Goal: Use online tool/utility: Utilize a website feature to perform a specific function

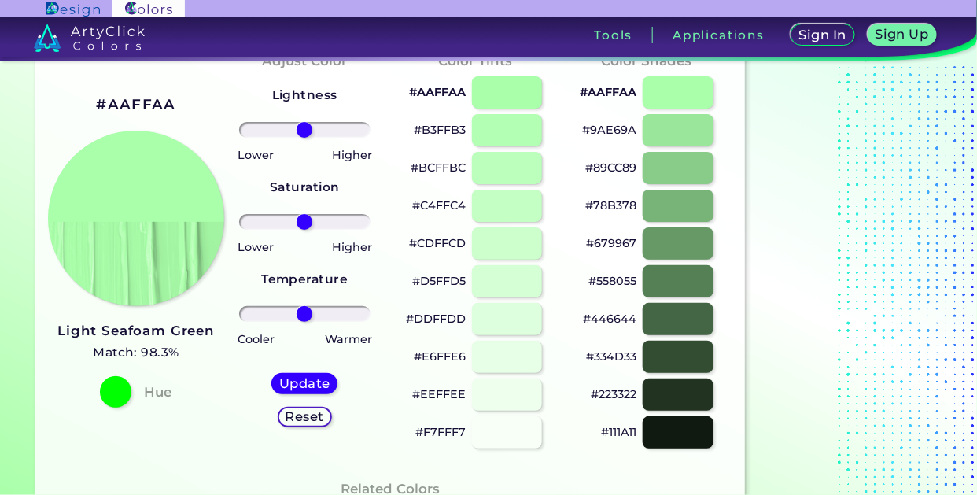
scroll to position [68, 0]
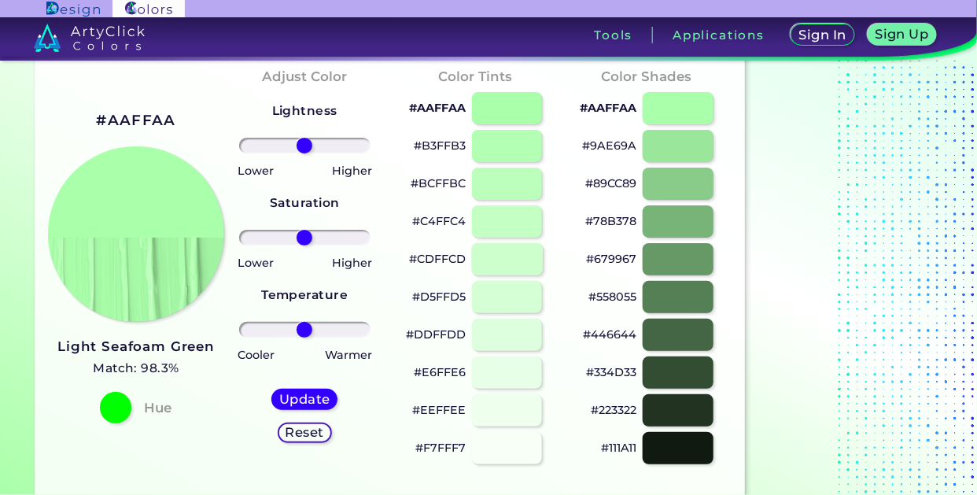
click at [521, 255] on div at bounding box center [506, 259] width 71 height 32
type input "#cdffcd"
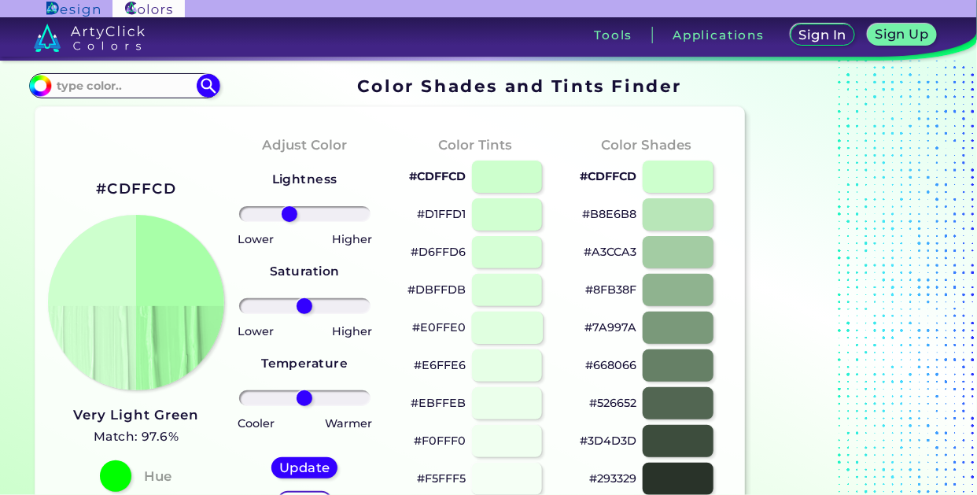
type input "-26"
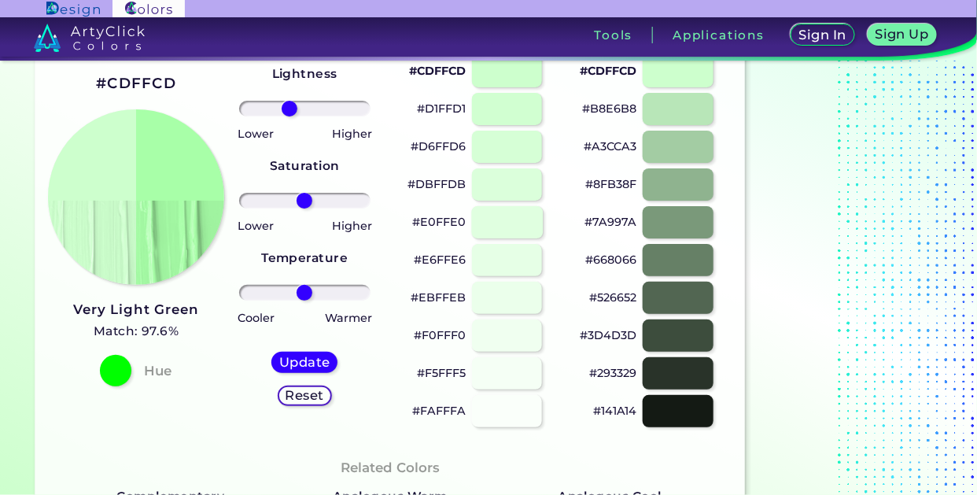
scroll to position [109, 0]
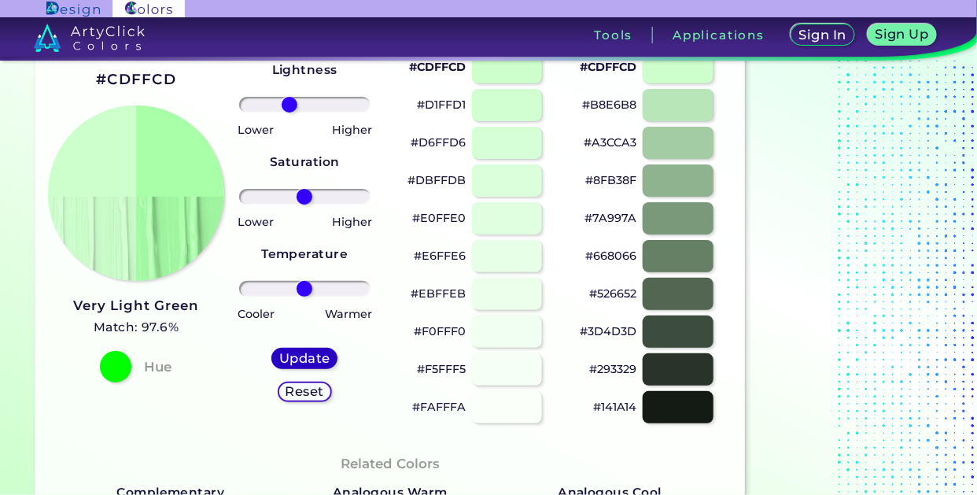
click at [312, 362] on h5 "Update" at bounding box center [305, 358] width 46 height 12
type input "#a8ffa8"
type input "0"
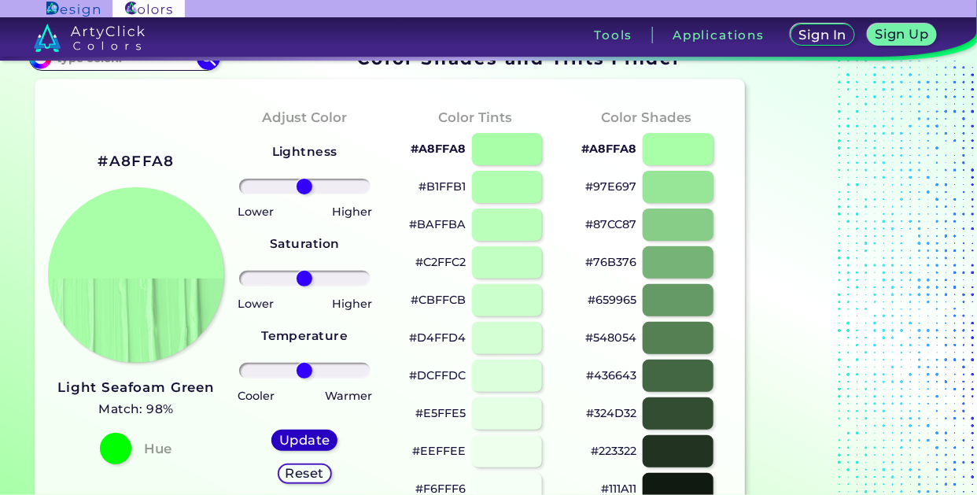
scroll to position [26, 0]
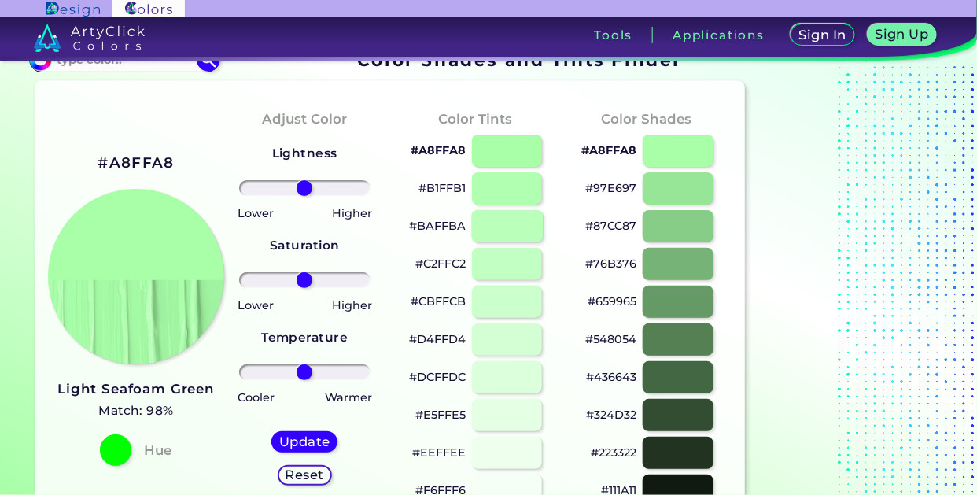
click at [518, 228] on div at bounding box center [506, 226] width 71 height 32
type input "#baffba"
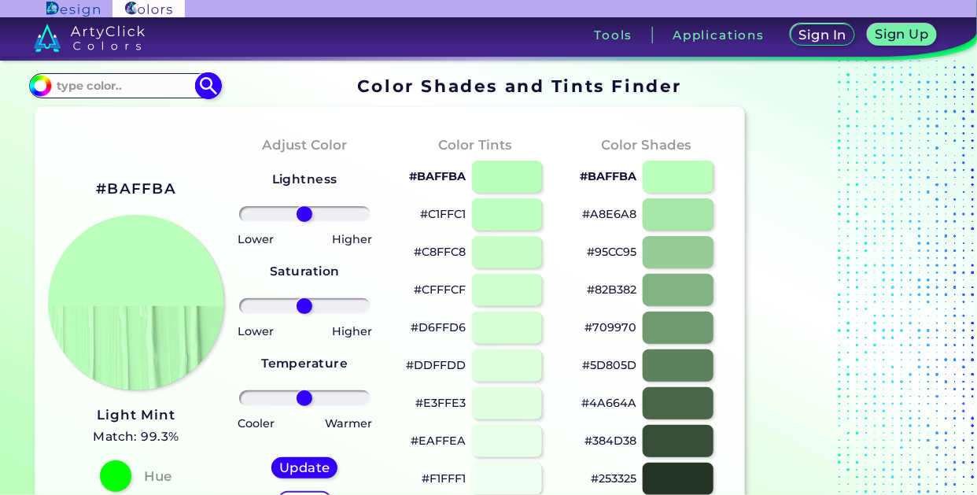
click at [93, 83] on input at bounding box center [124, 85] width 146 height 21
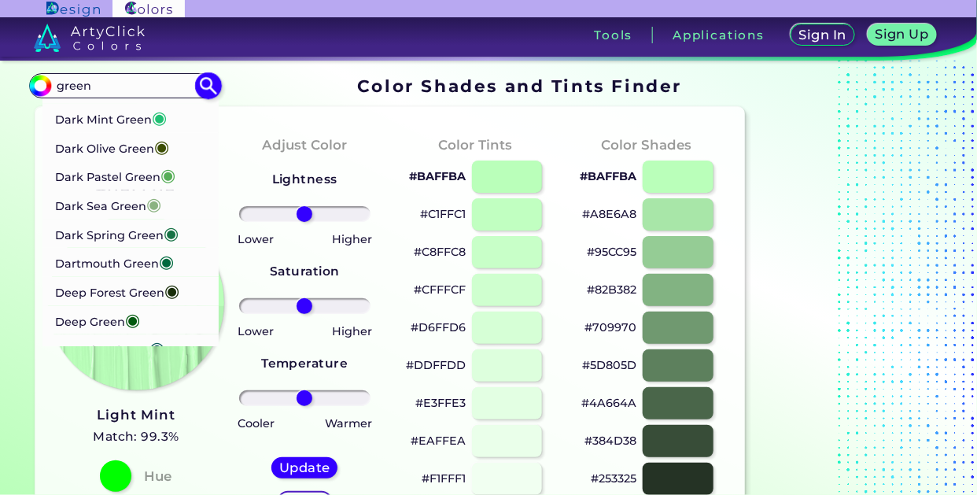
scroll to position [1180, 0]
type input "green"
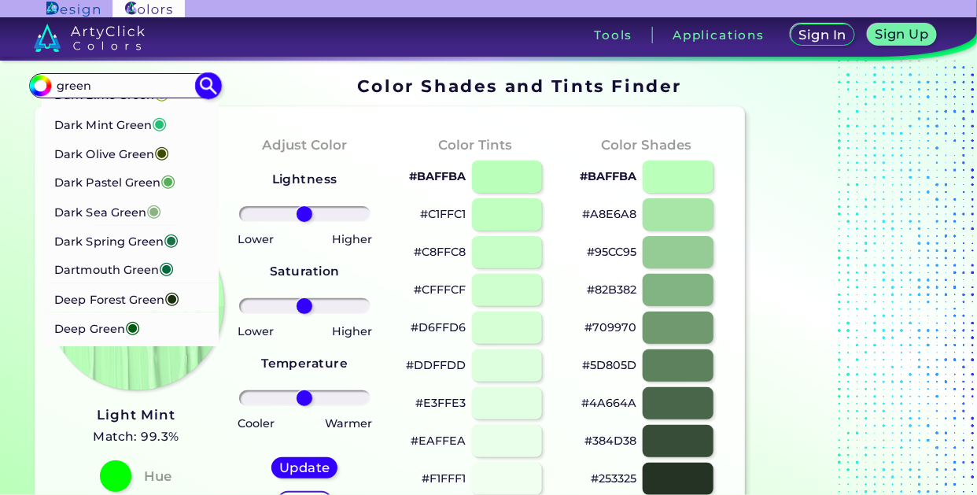
click at [69, 137] on p "Dark Mint Green ◉" at bounding box center [110, 122] width 112 height 29
type input "#20c073"
type input "#20C073"
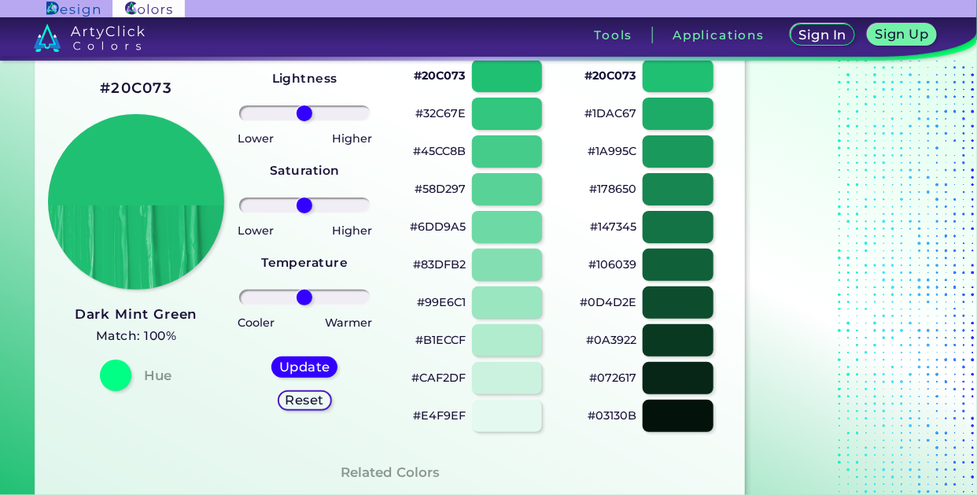
scroll to position [107, 0]
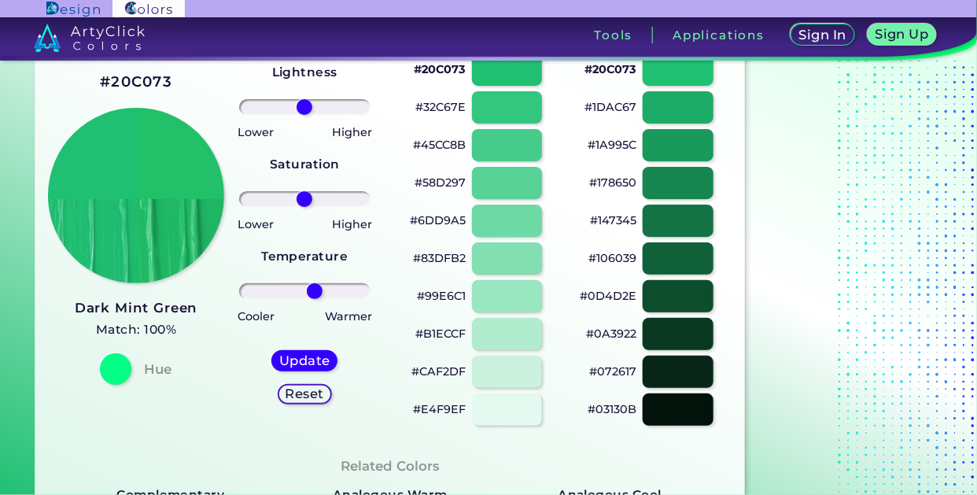
type input "18"
click at [304, 365] on h5 "Update" at bounding box center [305, 361] width 46 height 12
type input "#21c069"
type input "0"
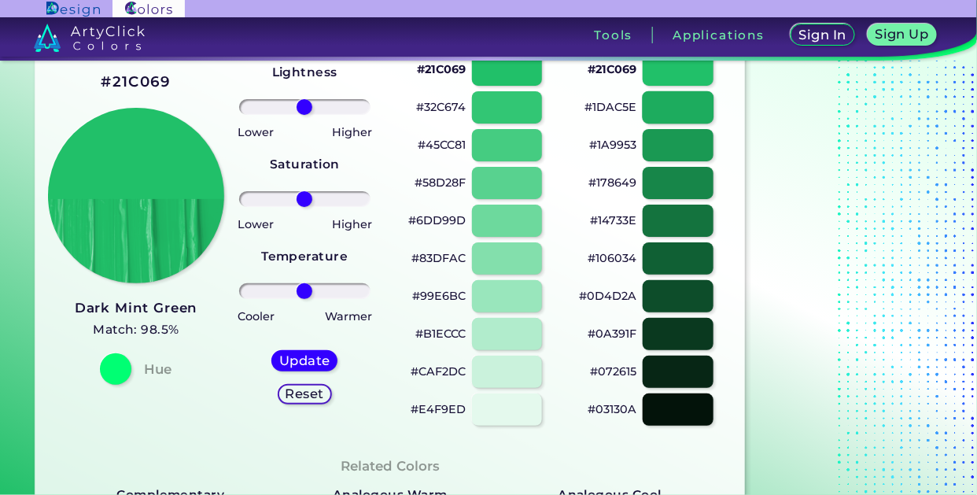
click at [688, 109] on div at bounding box center [678, 107] width 71 height 32
type input "#1dac5e"
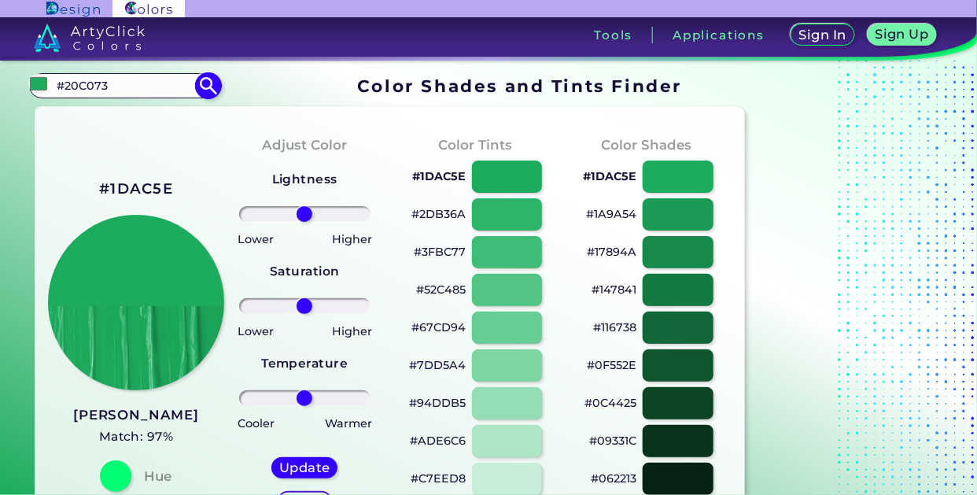
click at [127, 85] on input "#20C073" at bounding box center [124, 85] width 146 height 21
type input "#"
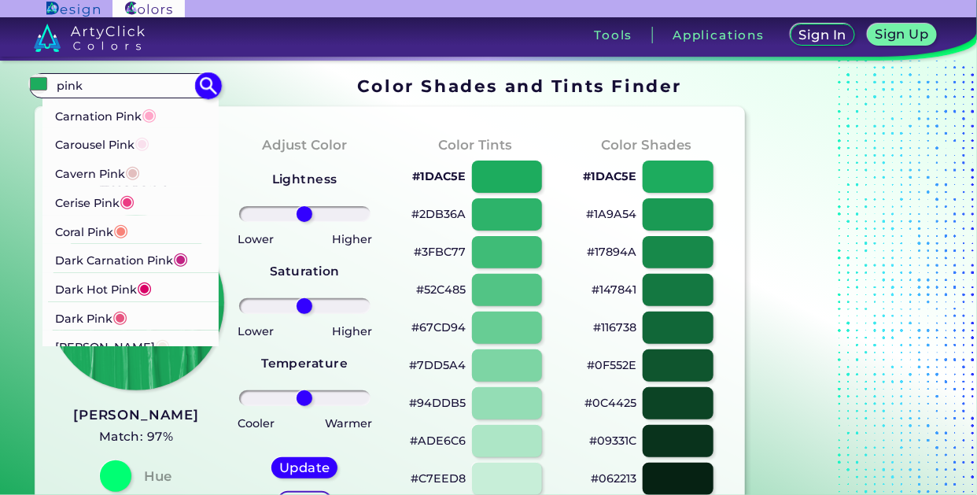
scroll to position [323, 0]
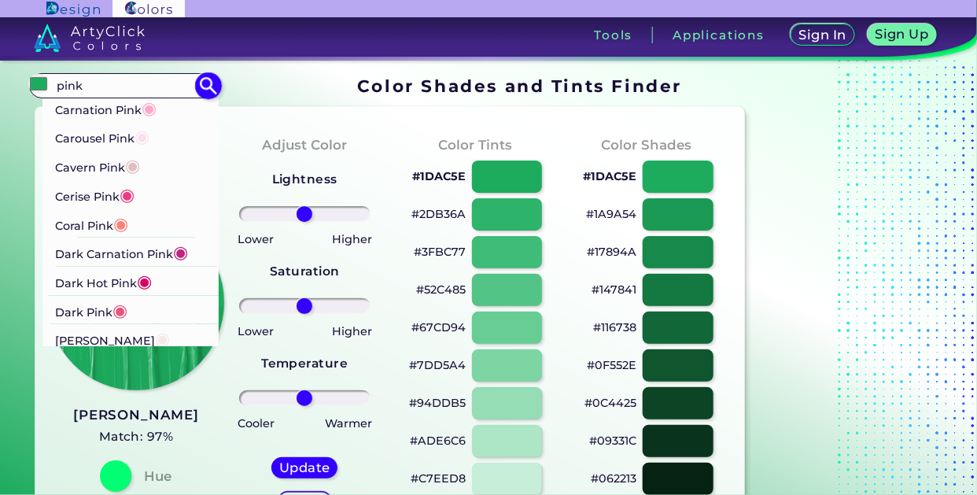
type input "pink"
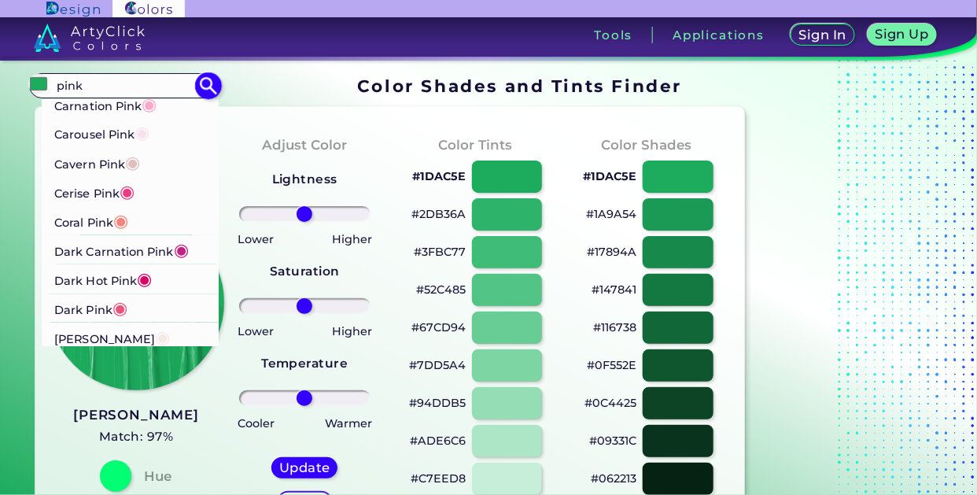
click at [87, 193] on p "Cerise Pink ◉" at bounding box center [94, 191] width 80 height 29
type input "#ec3b83"
type input "#EC3B83"
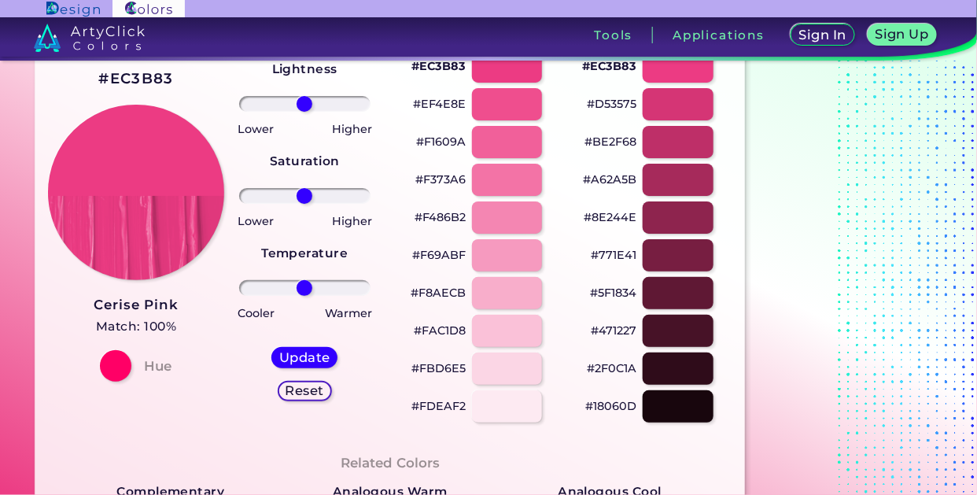
scroll to position [111, 0]
click at [678, 106] on div at bounding box center [678, 103] width 71 height 32
type input "#d53575"
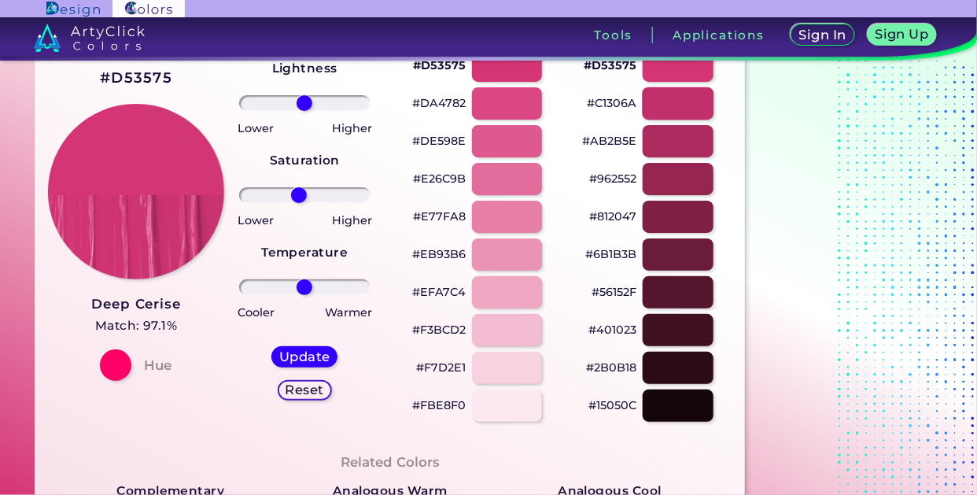
type input "-10"
click at [310, 357] on h5 "Update" at bounding box center [305, 357] width 46 height 12
type input "#d33675"
type input "0"
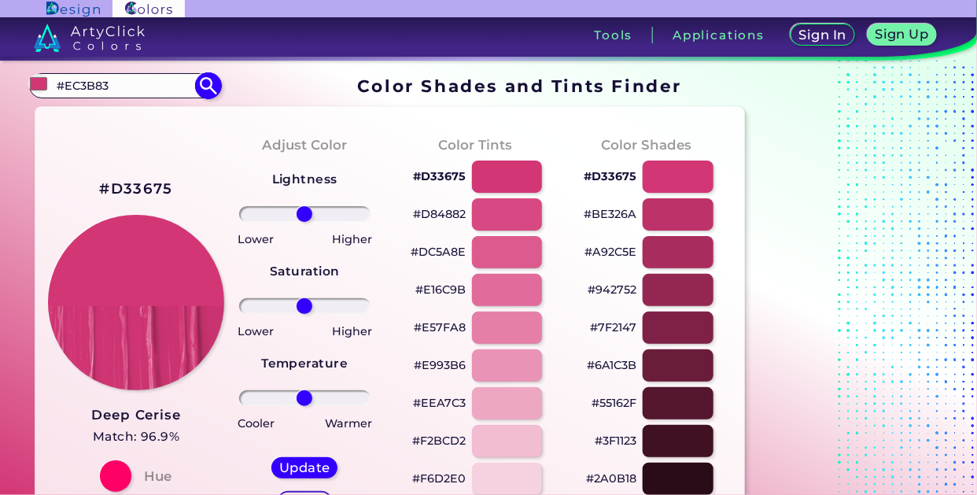
click at [138, 82] on input "#EC3B83" at bounding box center [124, 85] width 146 height 21
type input "#"
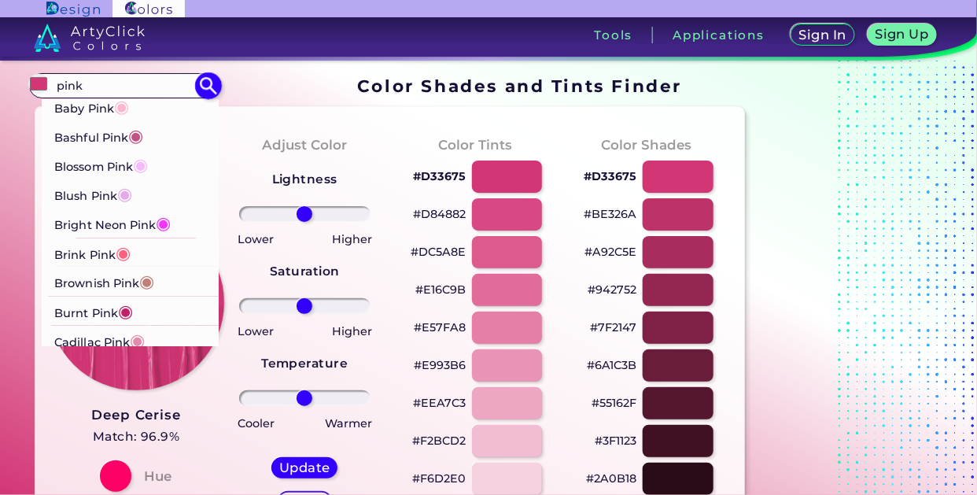
type input "pink"
click at [72, 145] on p "Bashful Pink ◉" at bounding box center [98, 135] width 89 height 29
type input "#c25283"
type input "#C25283"
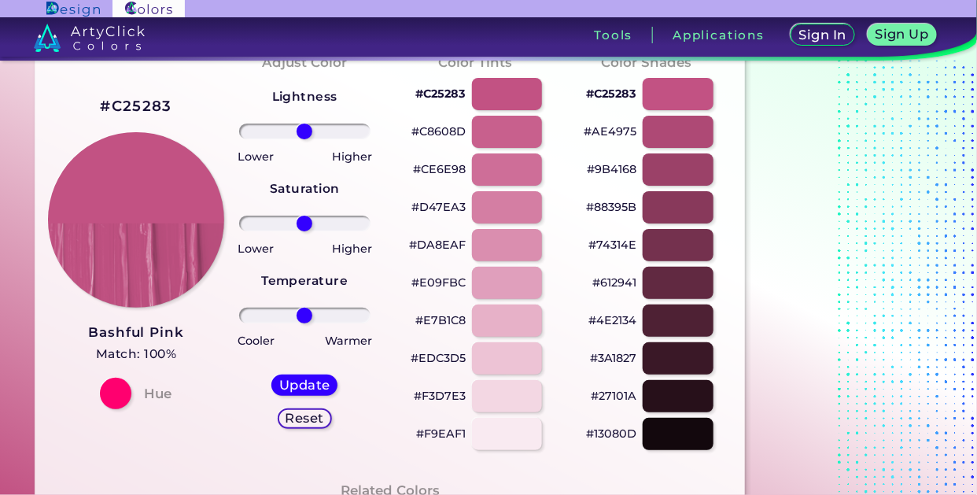
scroll to position [83, 0]
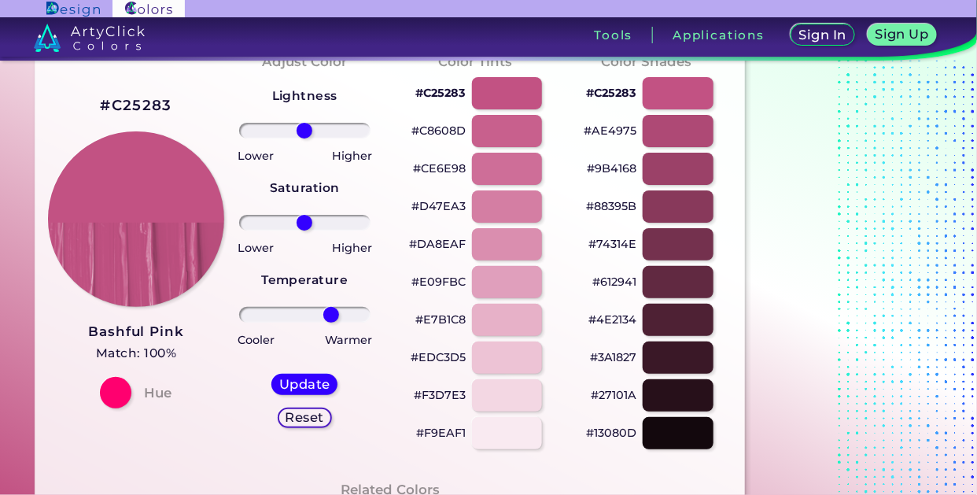
type input "46"
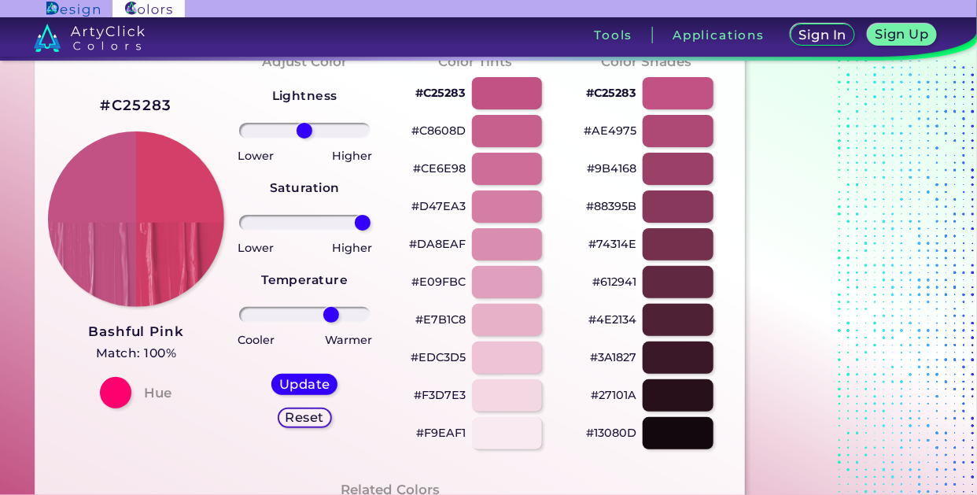
type input "100"
type input "-39"
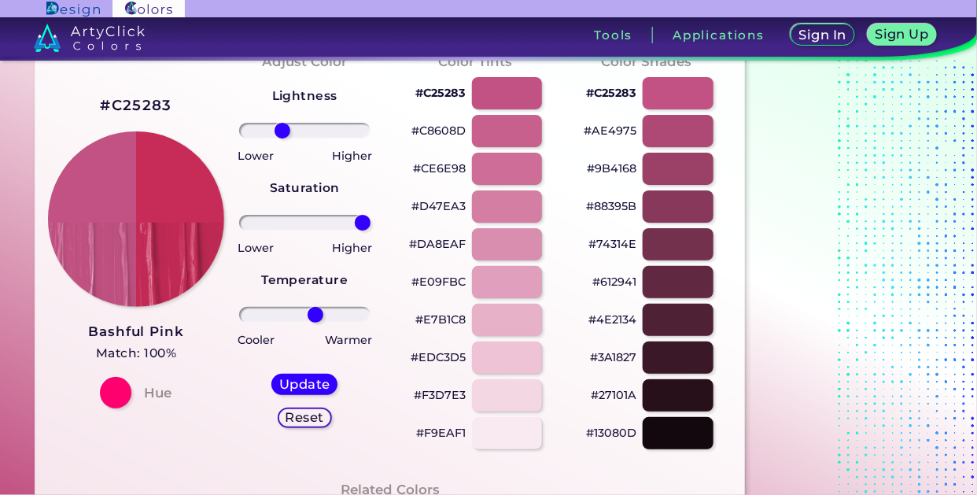
type input "19"
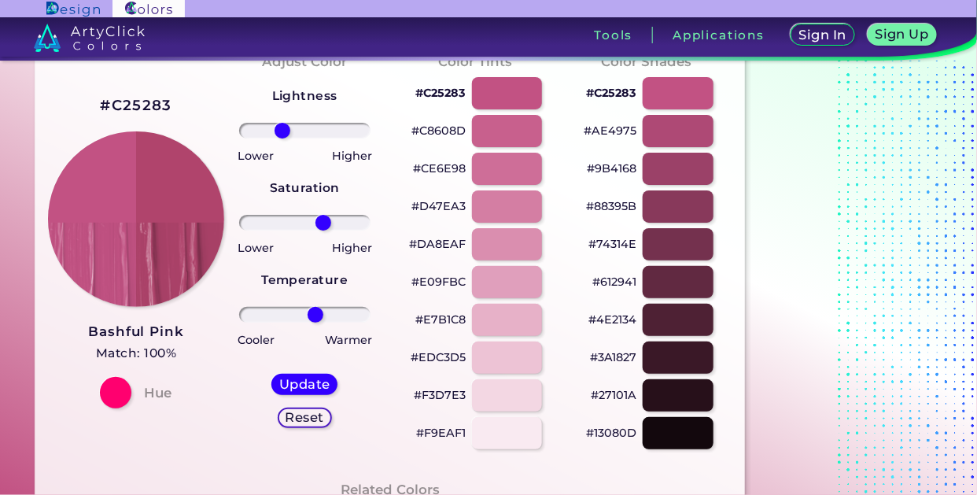
type input "33"
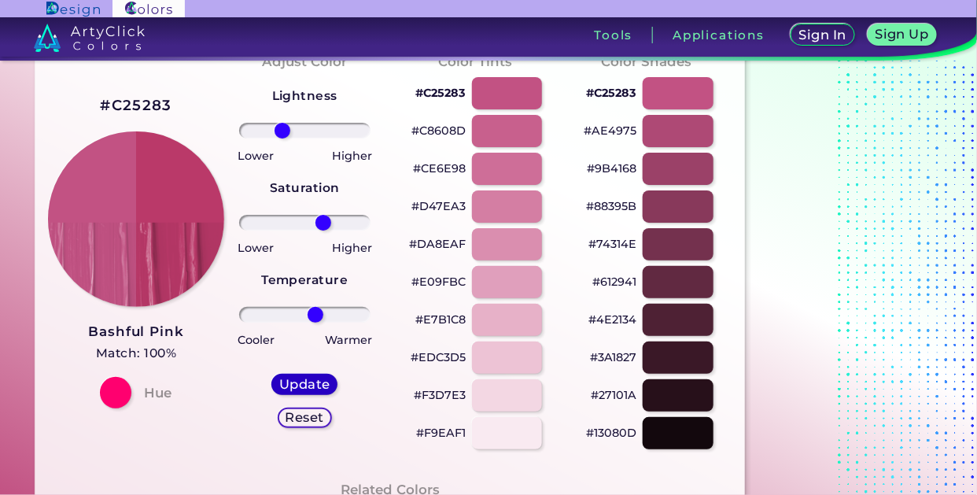
click at [304, 378] on h5 "Update" at bounding box center [305, 384] width 46 height 12
type input "#ba3969"
type input "0"
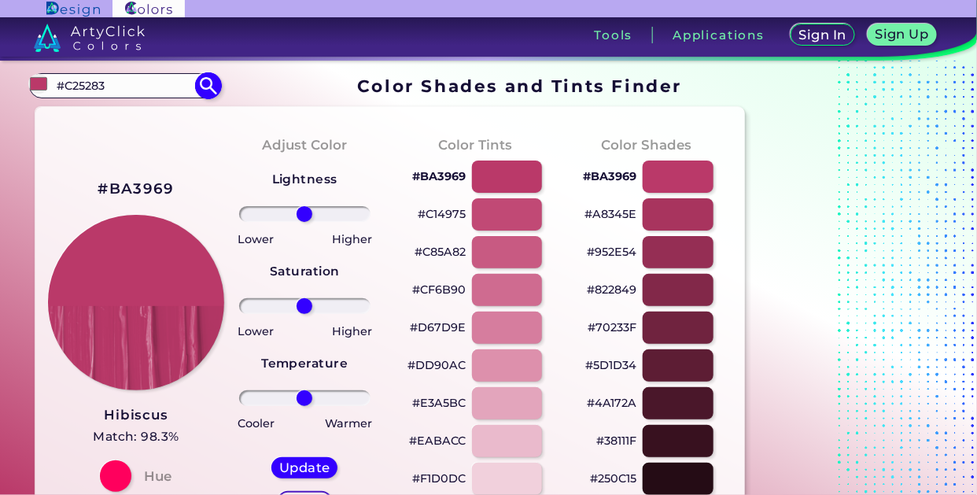
click at [117, 83] on input "#C25283" at bounding box center [124, 85] width 146 height 21
type input "#"
type input "pink l"
click at [142, 143] on p "Pink Lemonade ◉" at bounding box center [108, 142] width 108 height 29
type input "#e4287c"
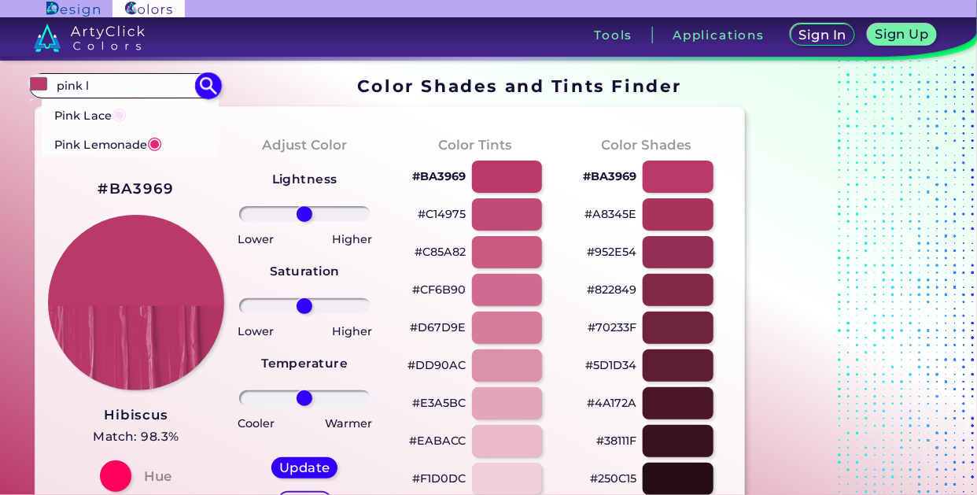
type input "#E4287C"
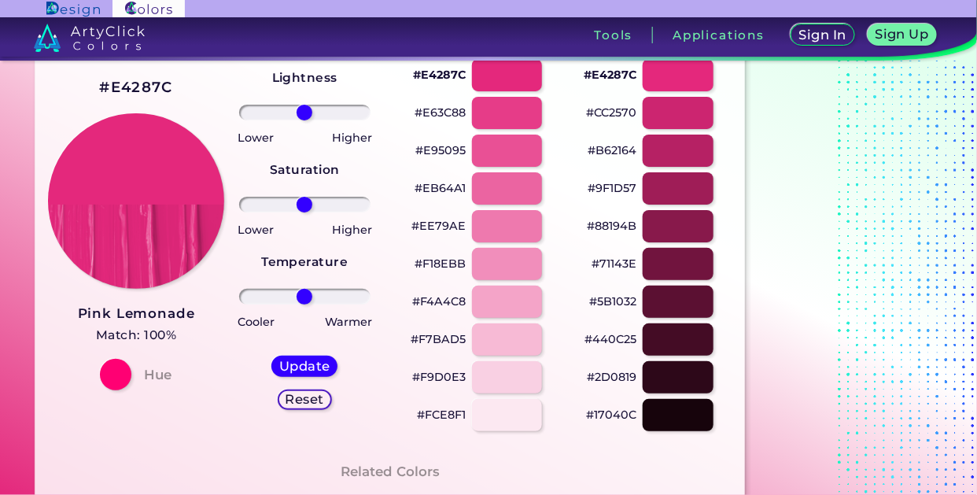
scroll to position [102, 0]
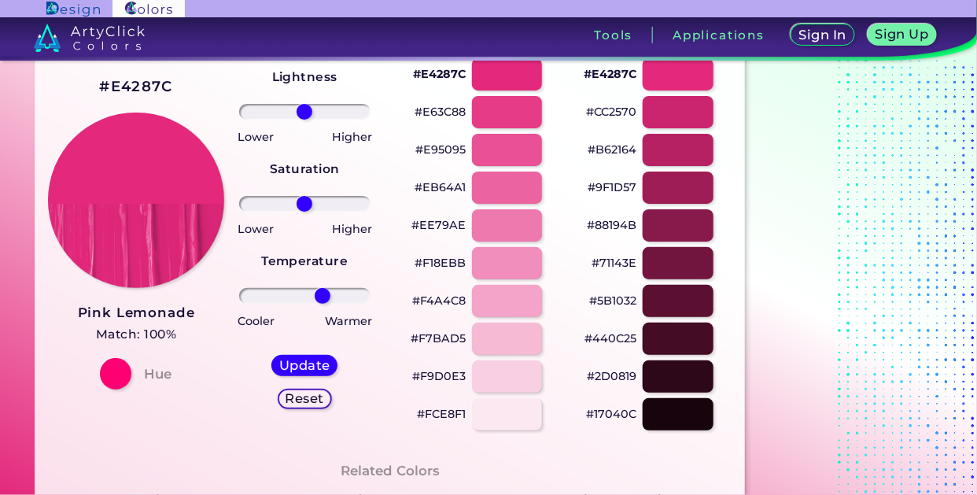
type input "31"
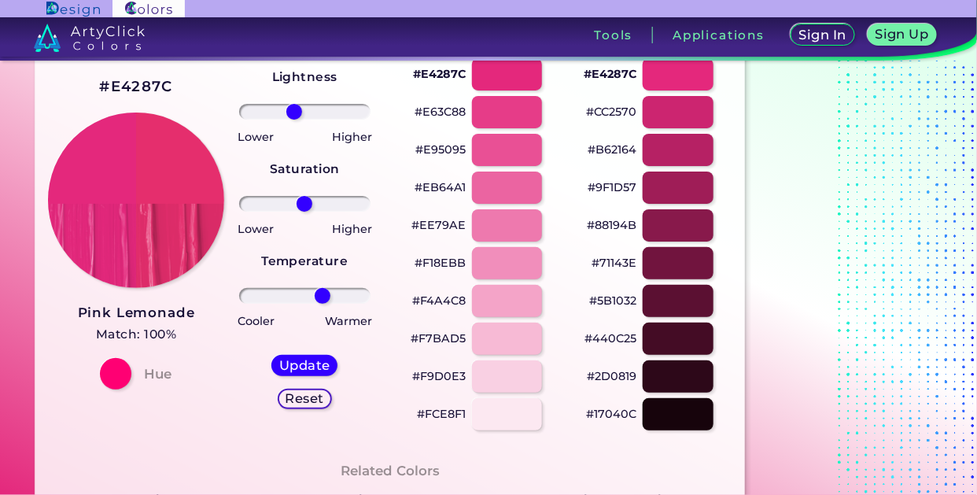
type input "-18"
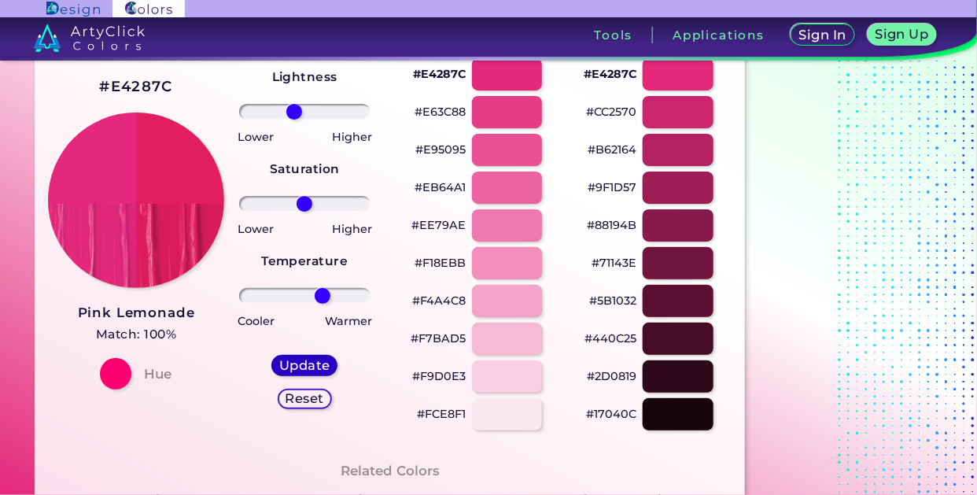
click at [319, 363] on h5 "Update" at bounding box center [305, 366] width 46 height 12
type input "#e31d61"
type input "0"
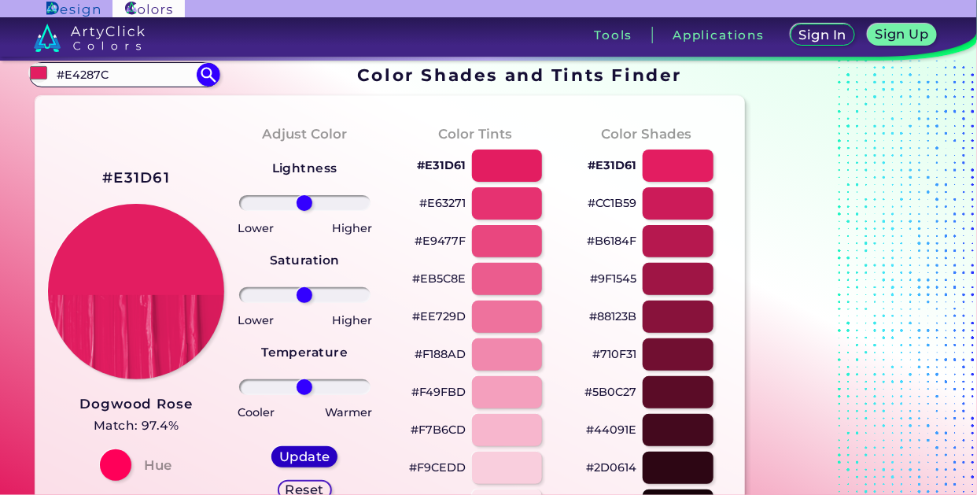
scroll to position [4, 0]
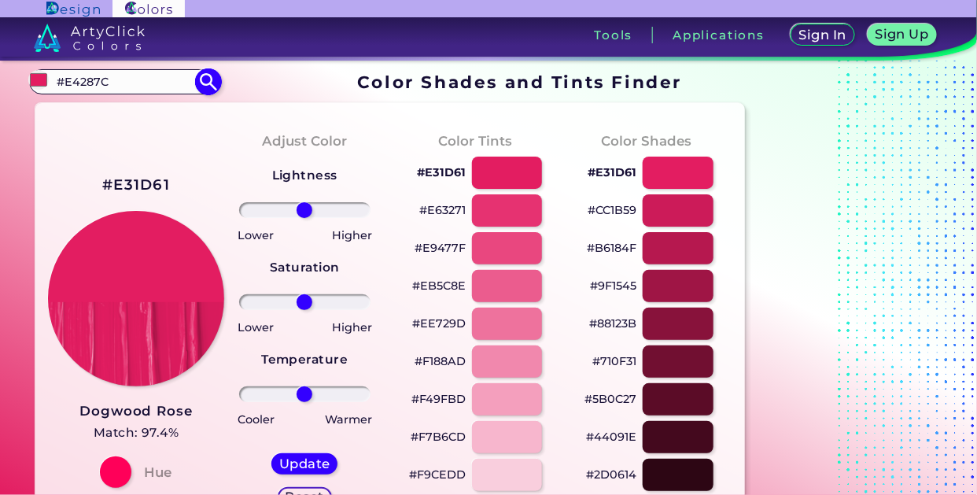
click at [129, 80] on input "#E4287C" at bounding box center [124, 81] width 146 height 21
type input "#"
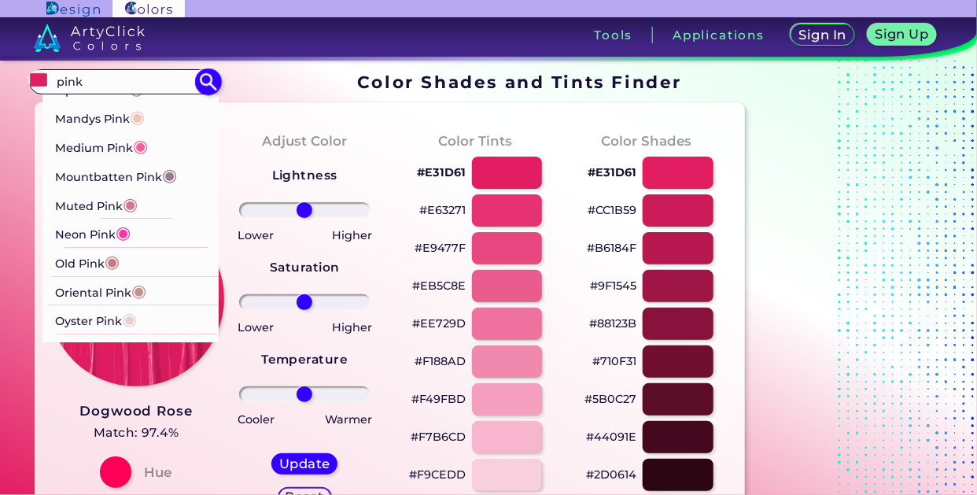
scroll to position [1123, 0]
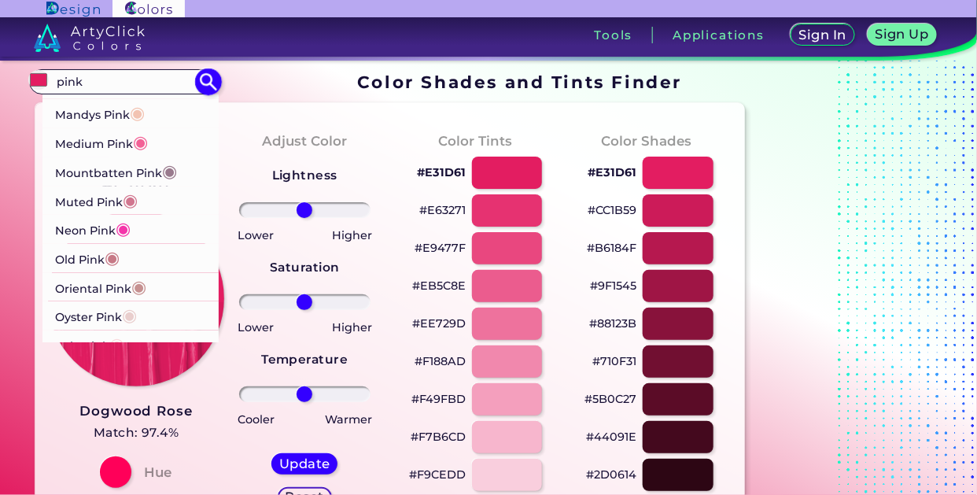
type input "pink"
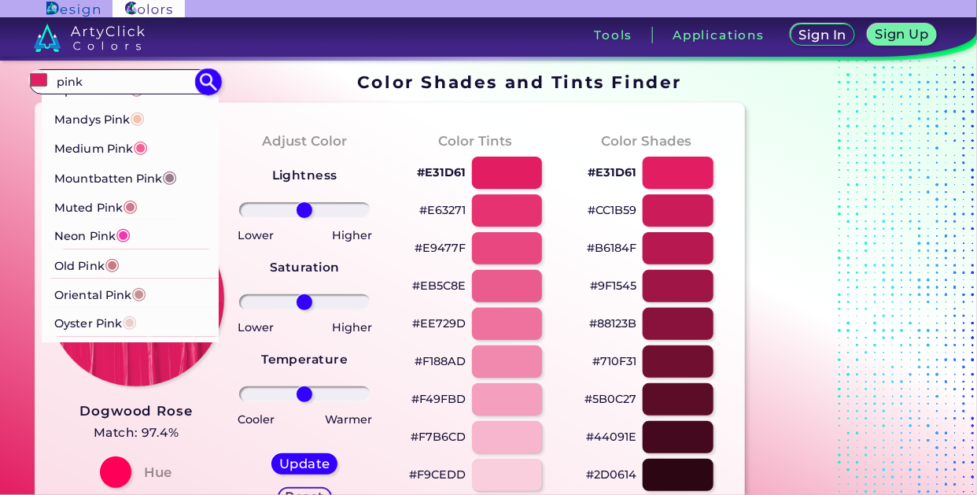
click at [107, 142] on p "Medium Pink ◉" at bounding box center [101, 146] width 94 height 29
type input "#f36196"
type input "#F36196"
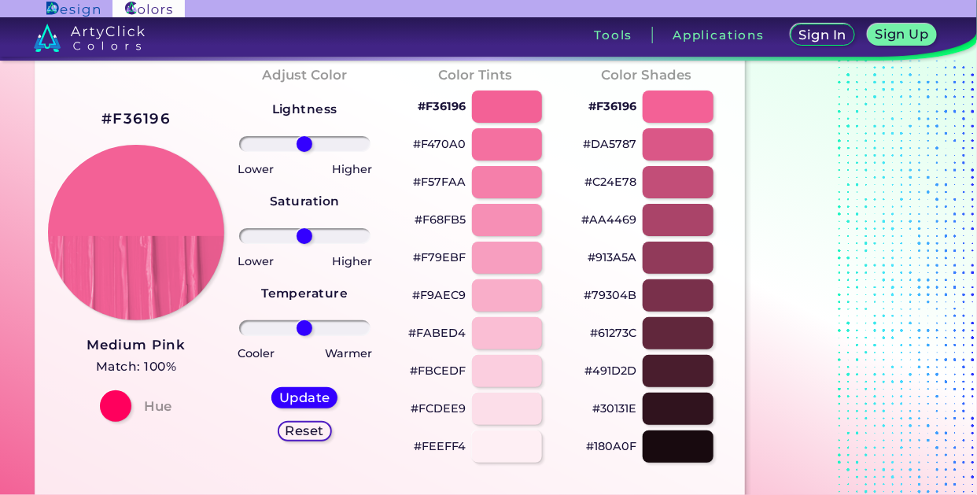
scroll to position [76, 0]
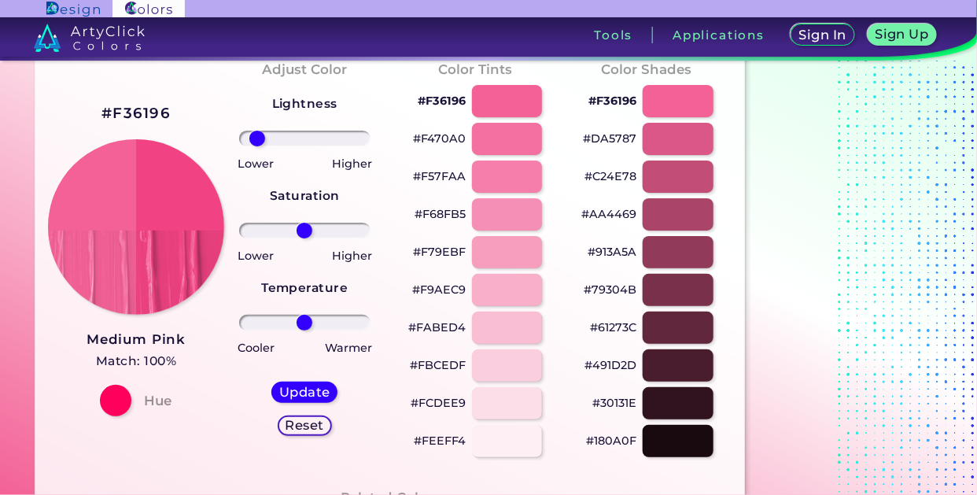
type input "-82"
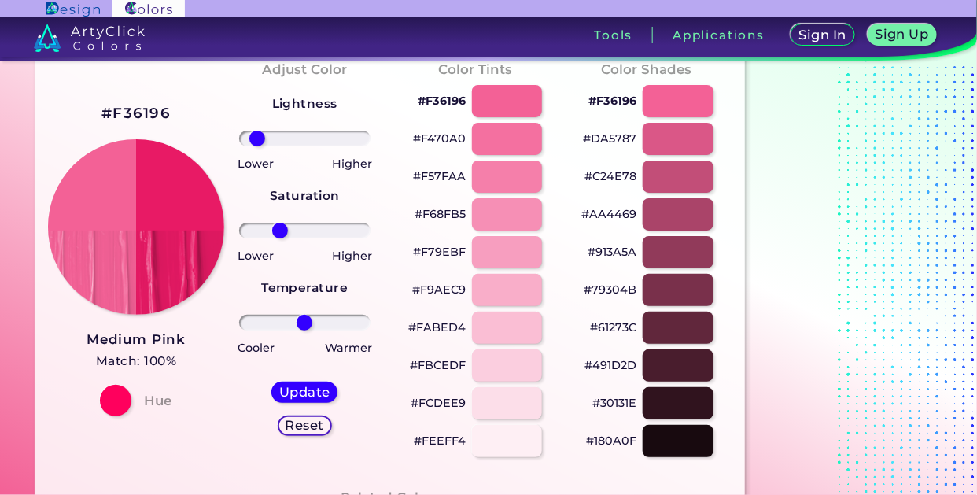
type input "-42"
click at [308, 386] on h5 "Update" at bounding box center [305, 392] width 46 height 12
type input "#e02268"
type input "0"
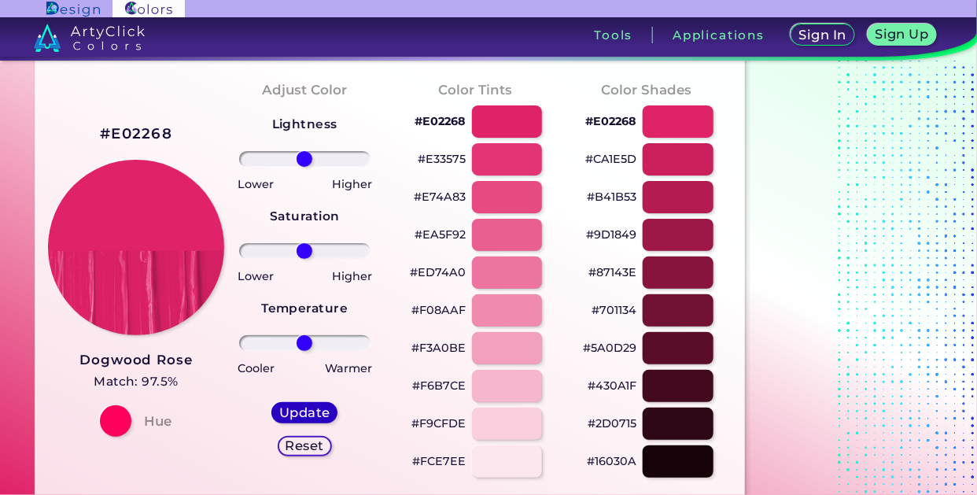
scroll to position [53, 0]
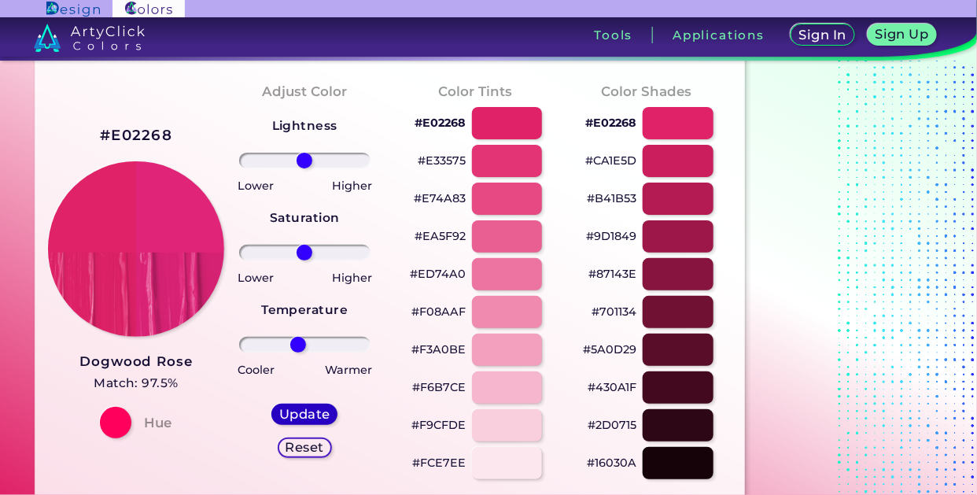
type input "-11"
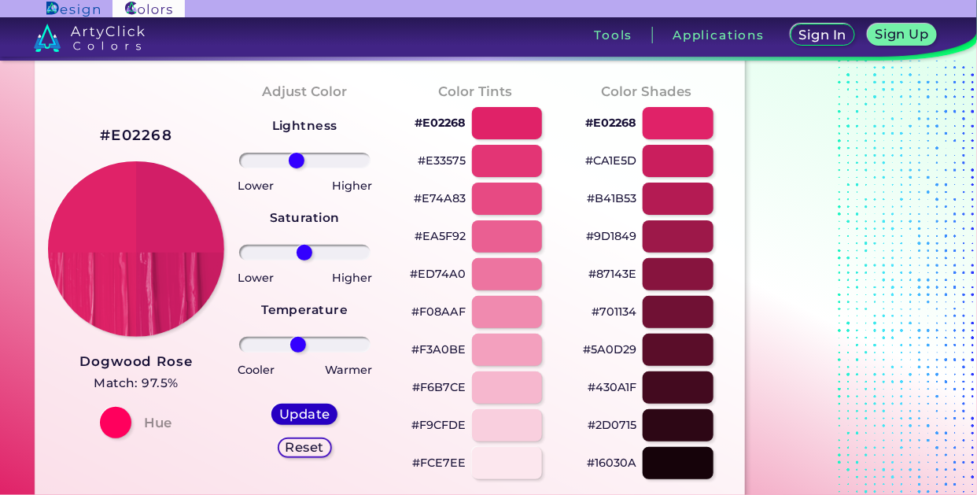
type input "-14"
type input "-20"
click at [315, 409] on h5 "Update" at bounding box center [304, 414] width 47 height 12
type input "#d4256c"
type input "0"
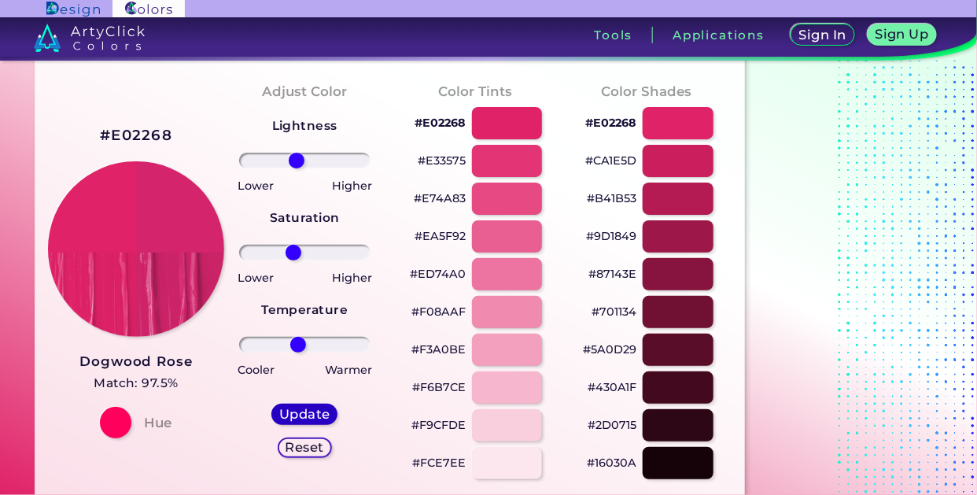
type input "0"
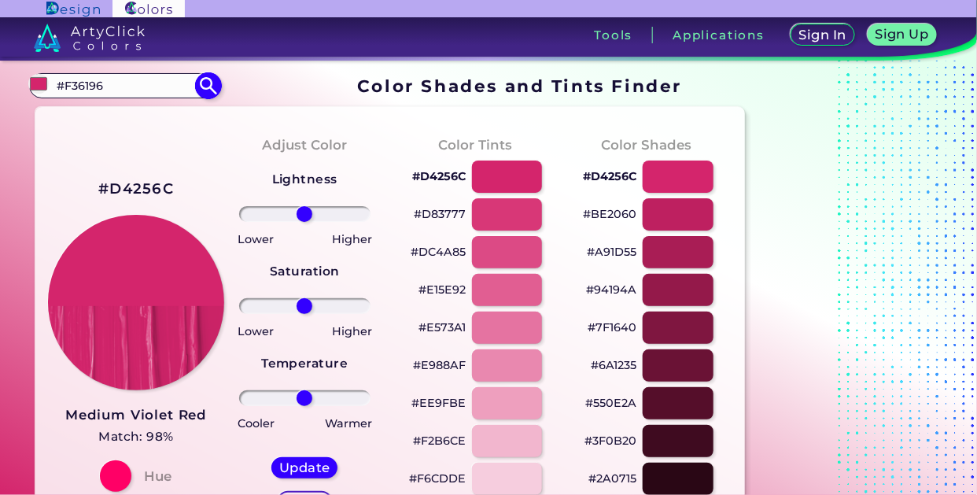
click at [128, 83] on input "#F36196" at bounding box center [124, 85] width 146 height 21
type input "#"
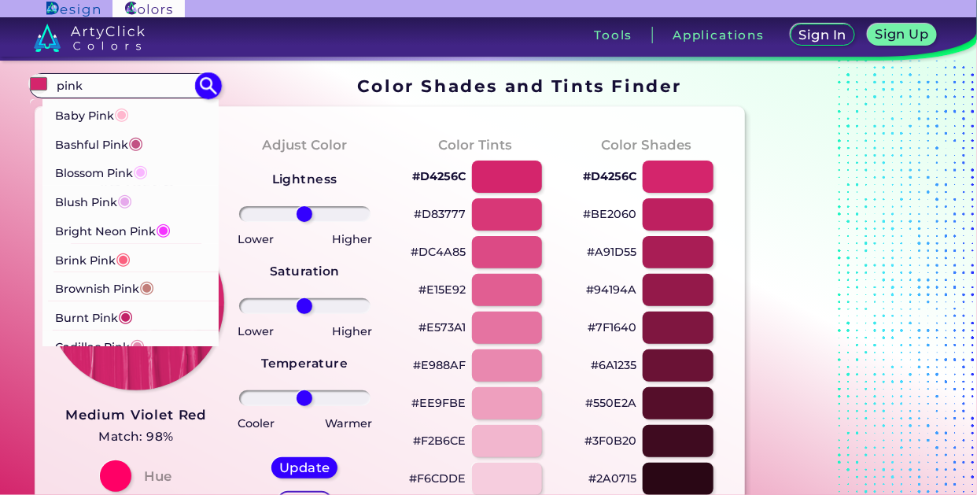
type input "pink"
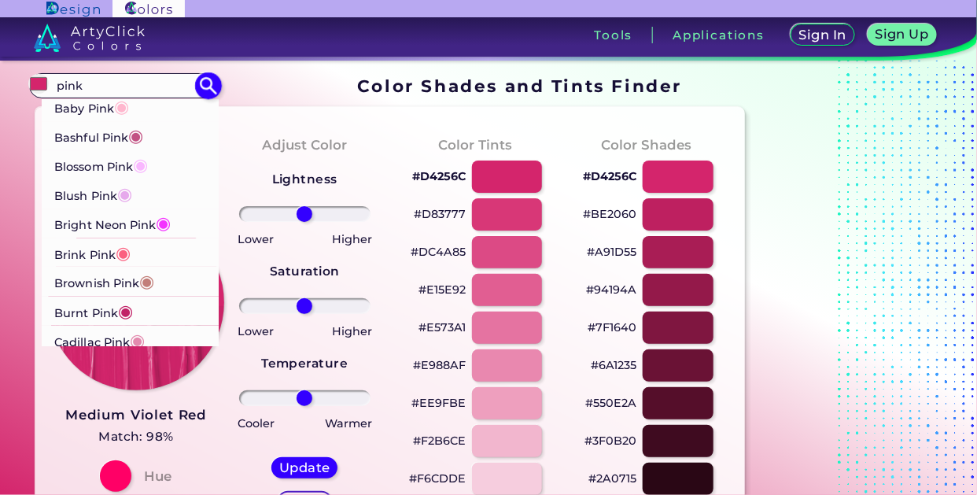
click at [86, 110] on p "Baby Pink ◉" at bounding box center [91, 106] width 75 height 29
type input "#ffb7ce"
type input "#FFB7CE"
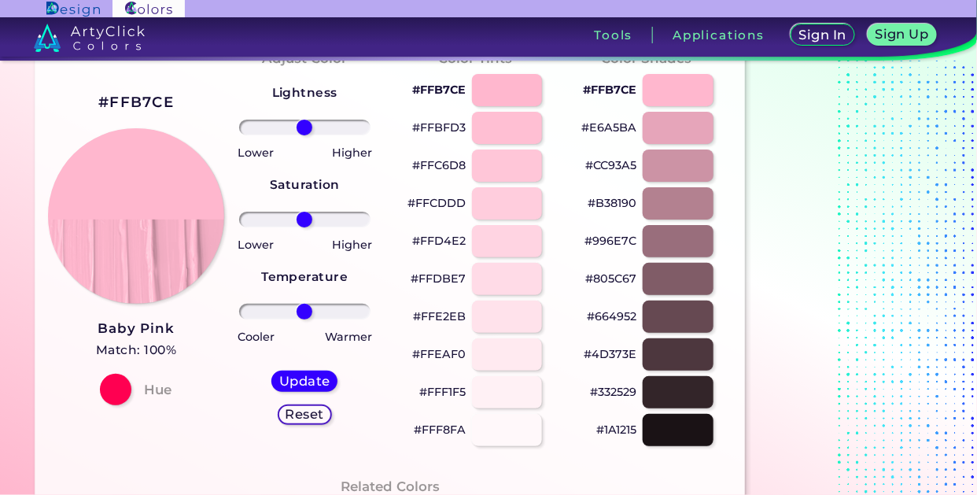
scroll to position [89, 0]
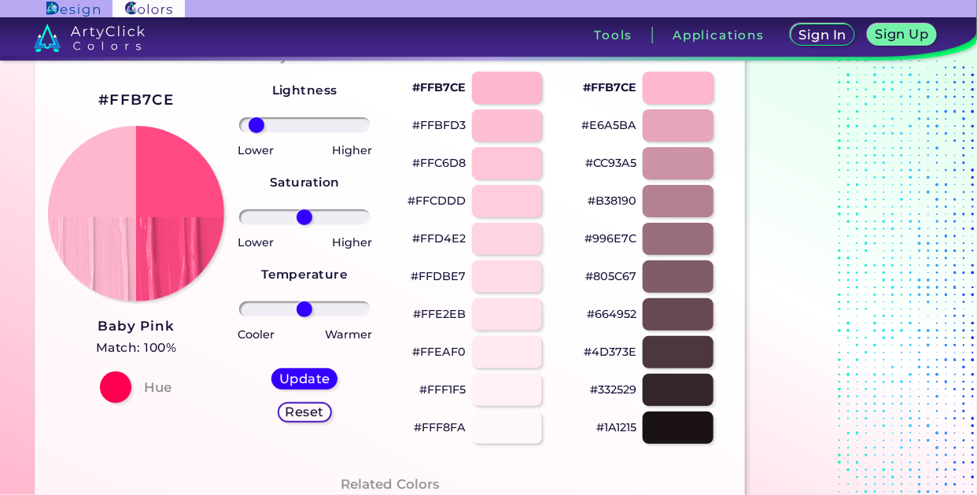
type input "-83"
type input "-16"
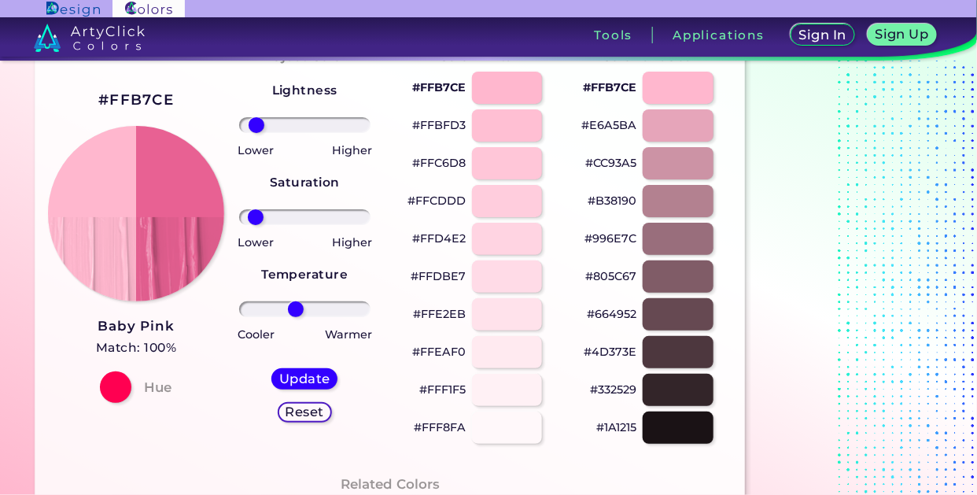
type input "-85"
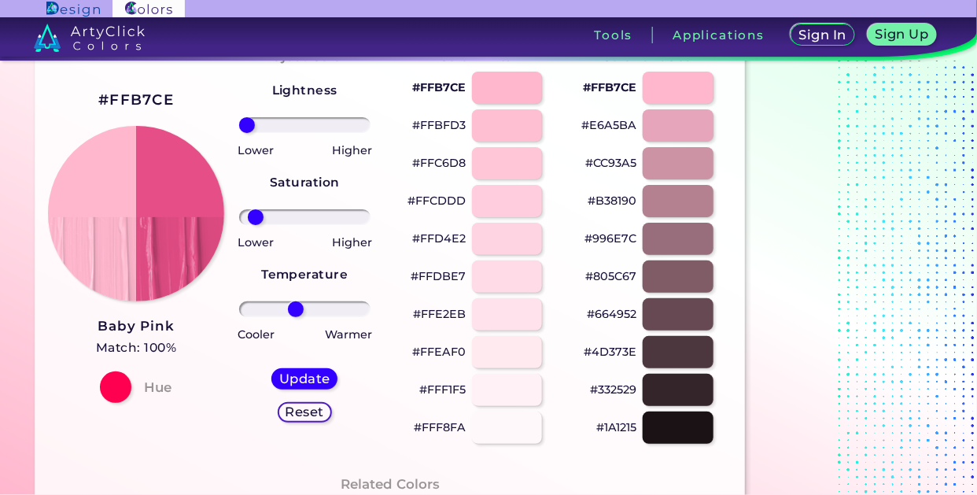
type input "-100"
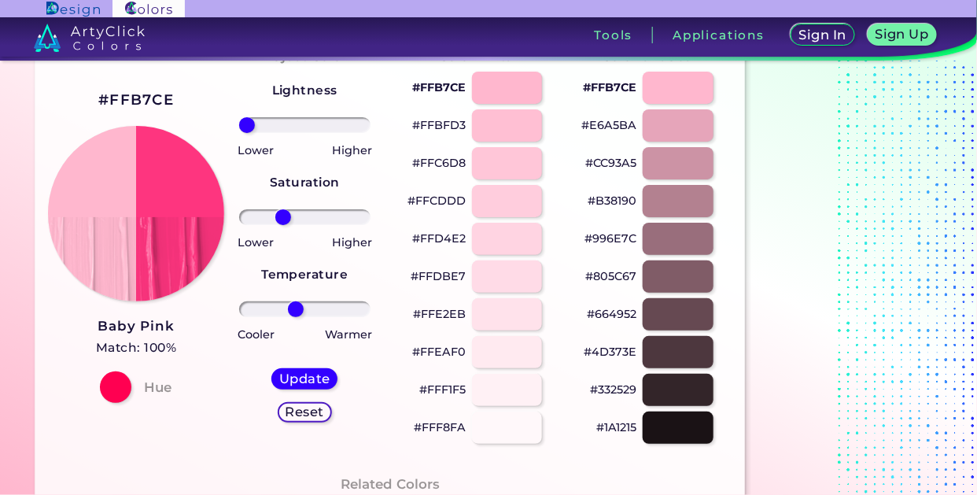
type input "-37"
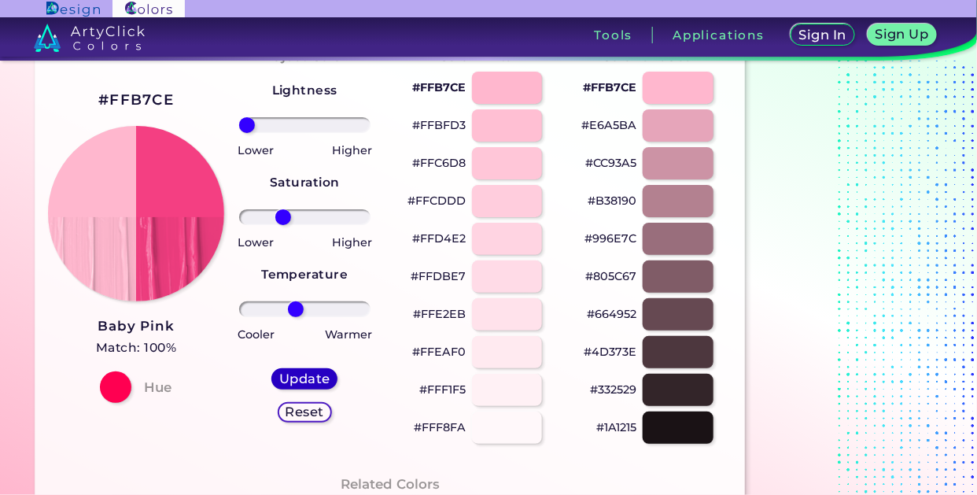
click at [302, 377] on h5 "Update" at bounding box center [305, 379] width 48 height 12
type input "#f43f82"
type input "0"
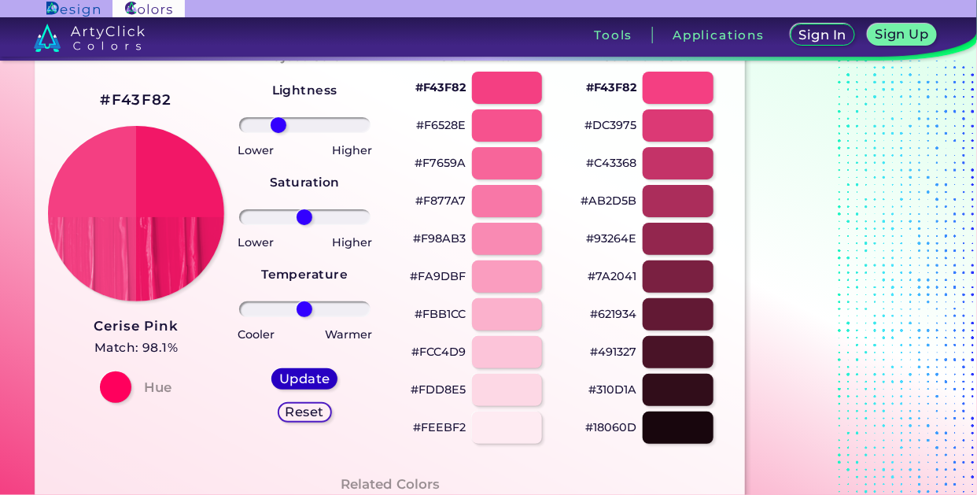
type input "-45"
type input "-19"
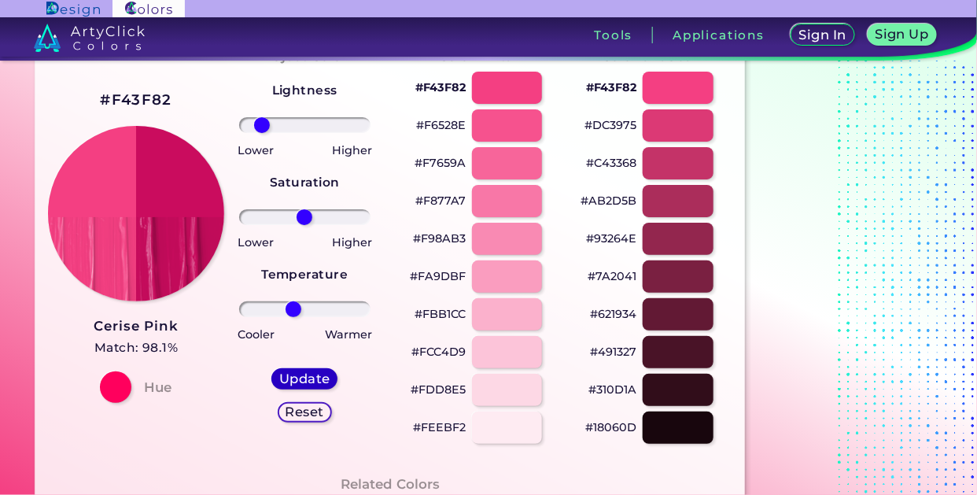
type input "-74"
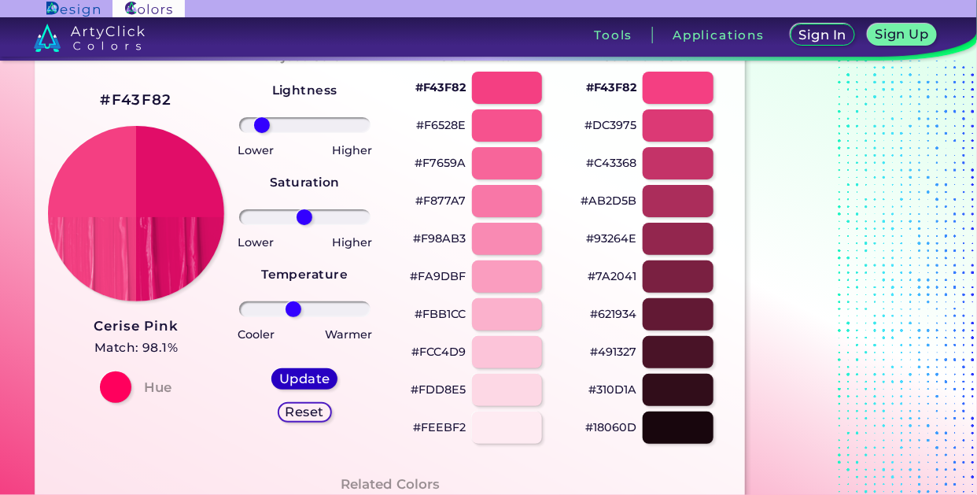
click at [299, 374] on h5 "Update" at bounding box center [305, 379] width 46 height 12
type input "#e10d68"
type input "0"
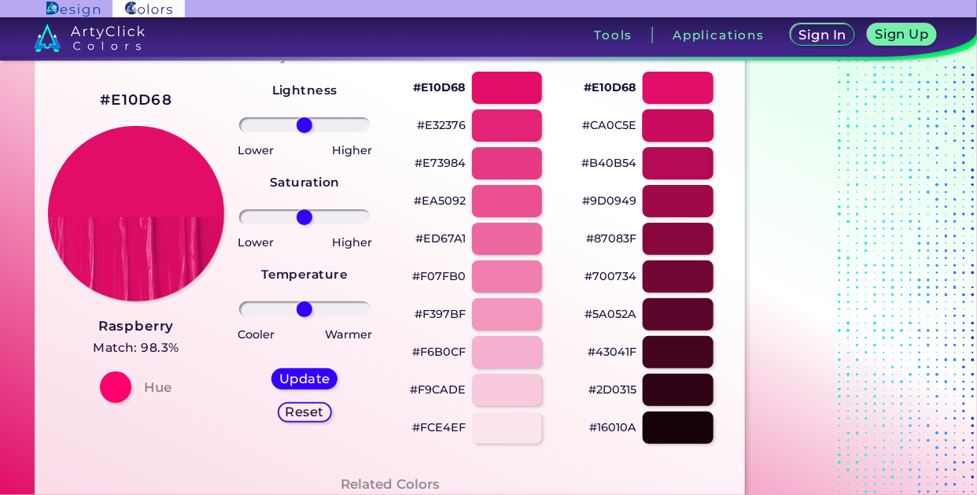
click at [694, 126] on div at bounding box center [678, 125] width 71 height 32
type input "#ca0c5e"
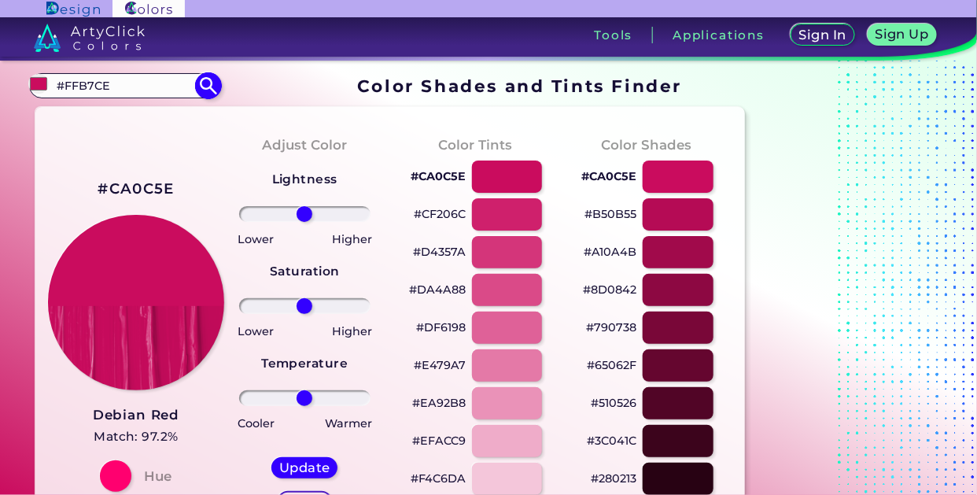
click at [123, 83] on input "#FFB7CE" at bounding box center [124, 85] width 146 height 21
type input "#"
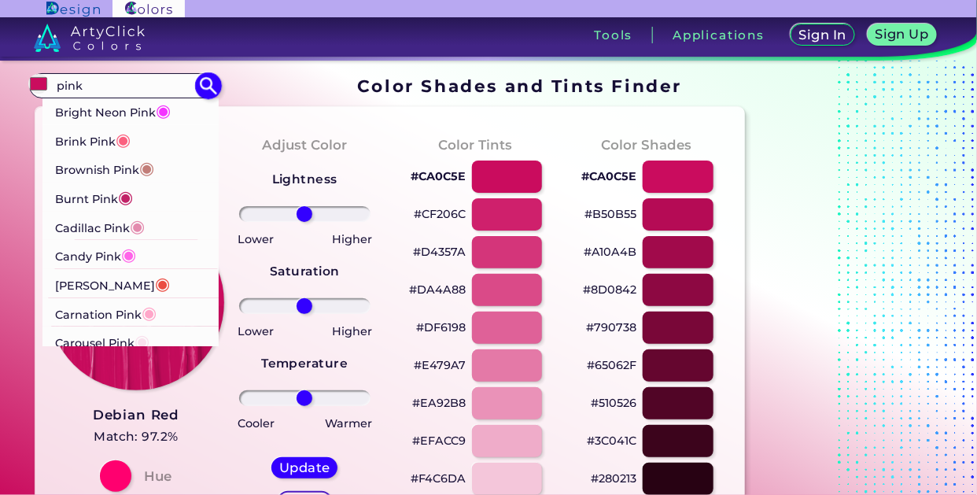
scroll to position [123, 0]
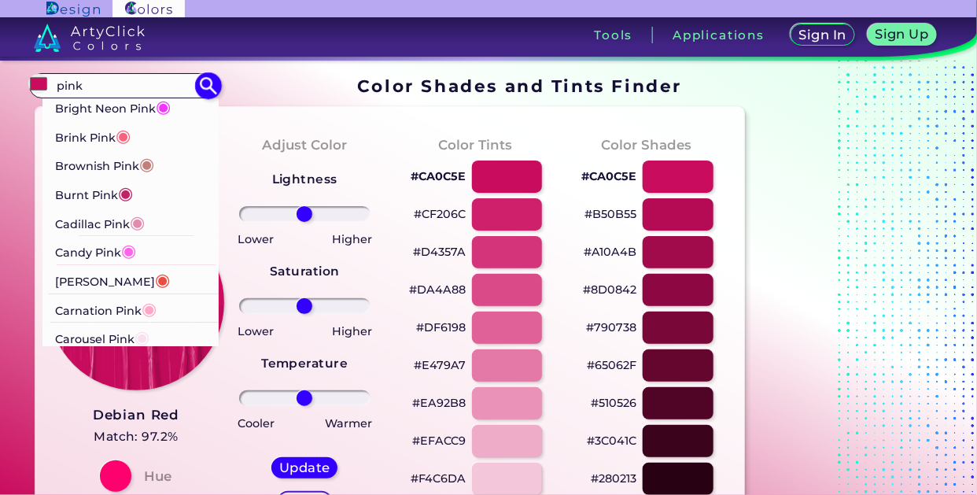
type input "pink"
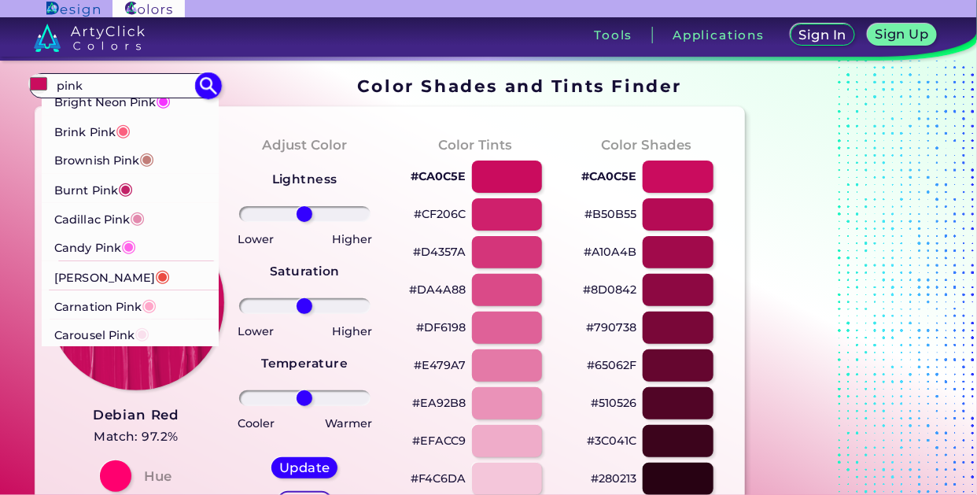
click at [62, 187] on p "Burnt Pink ◉" at bounding box center [93, 187] width 79 height 29
type input "#c12267"
type input "#C12267"
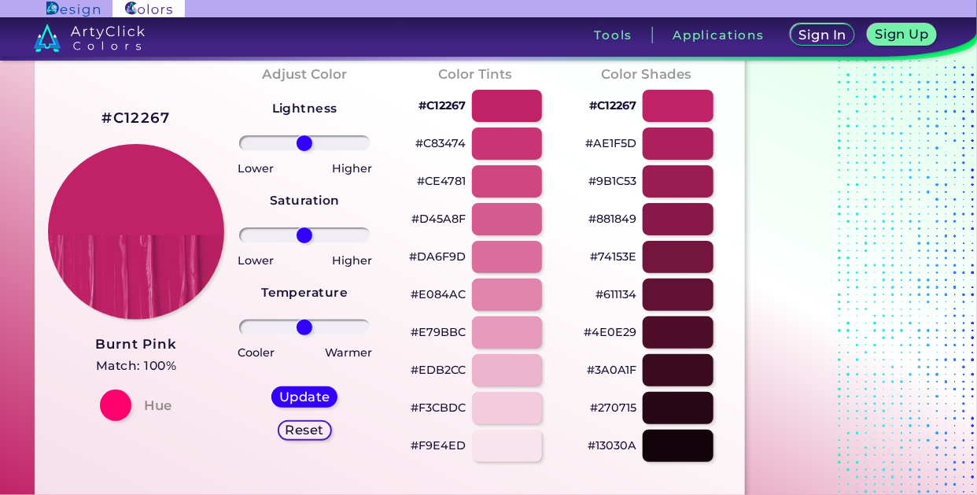
scroll to position [72, 0]
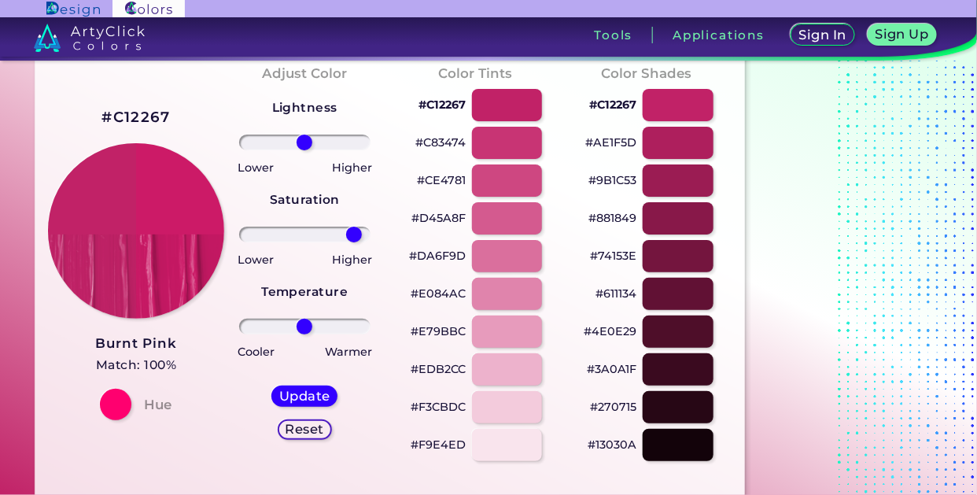
click at [383, 238] on div "Adjust Color Lightness Saturation Temperature Lower Higher Lower Higher Cooler …" at bounding box center [304, 262] width 171 height 428
type input "100"
click at [315, 395] on h5 "Update" at bounding box center [305, 396] width 46 height 12
type input "#cd1867"
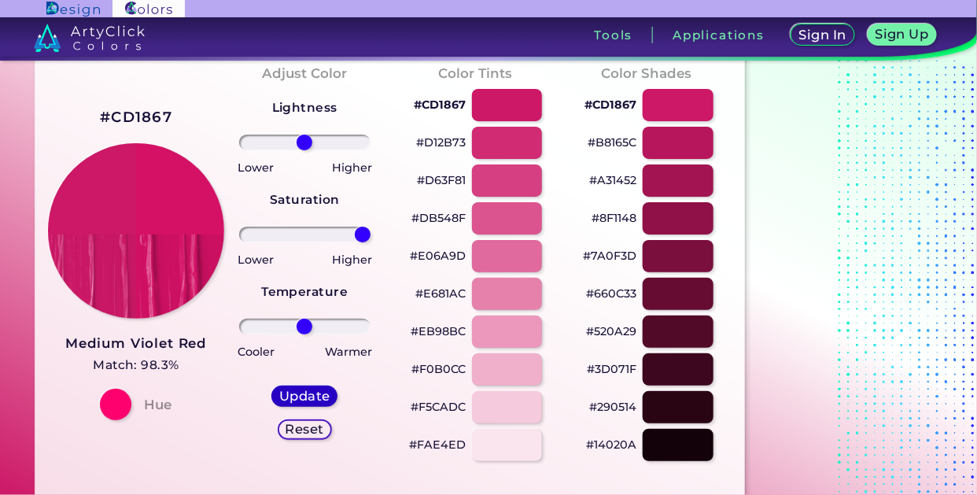
type input "100"
click at [312, 394] on h5 "Update" at bounding box center [305, 396] width 46 height 12
type input "#d51166"
type input "100"
click at [318, 393] on h5 "Update" at bounding box center [305, 396] width 46 height 12
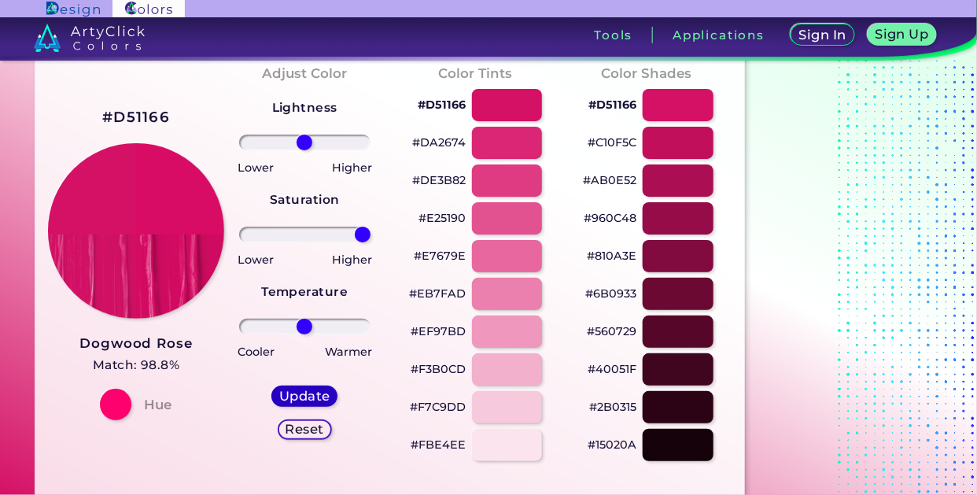
type input "#d90c65"
type input "100"
click at [315, 390] on h5 "Update" at bounding box center [305, 396] width 46 height 12
type input "#dd0865"
type input "0"
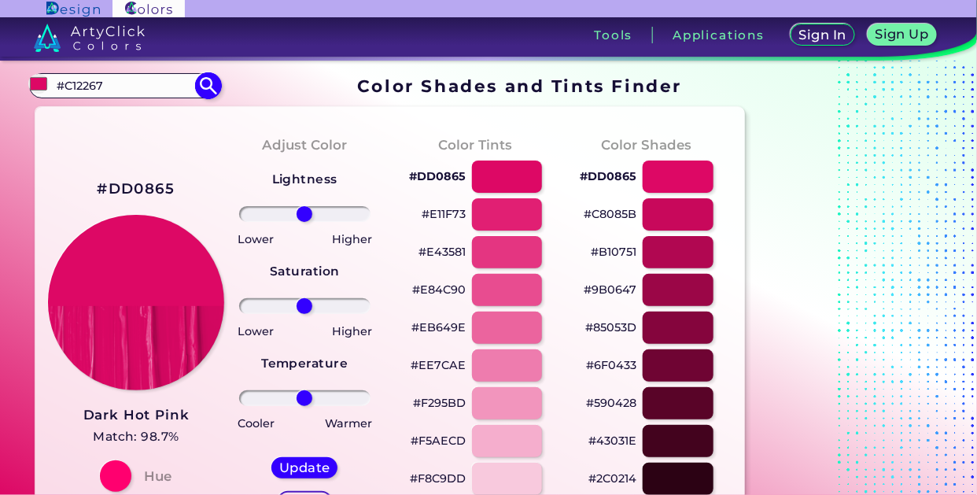
click at [142, 87] on input "#C12267" at bounding box center [124, 85] width 146 height 21
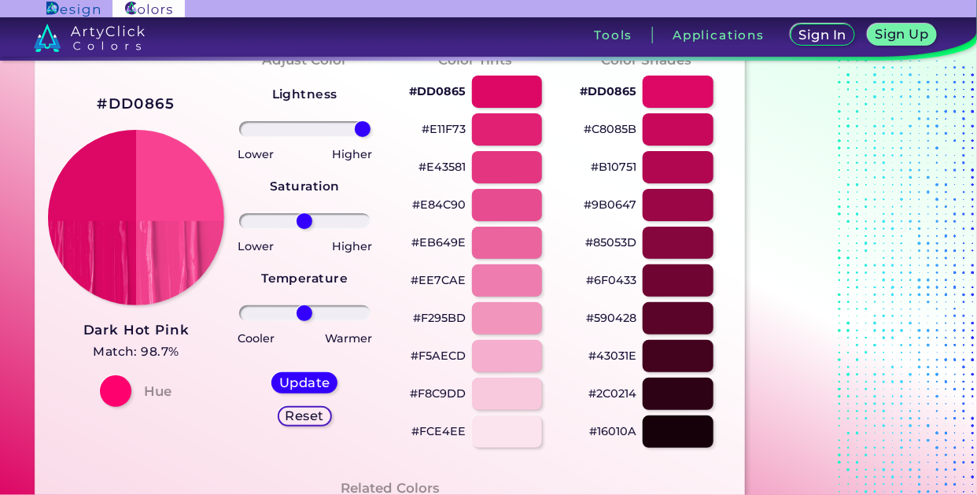
type input "100"
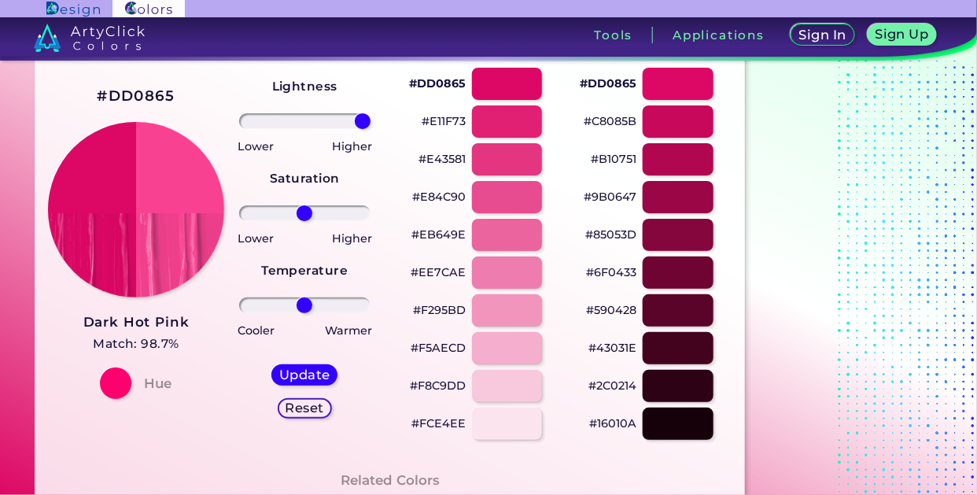
scroll to position [94, 0]
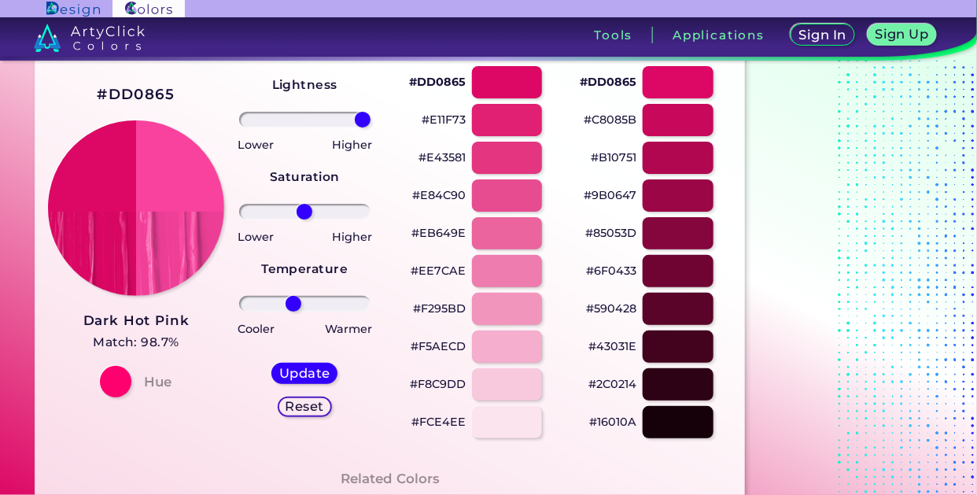
type input "-20"
type input "-22"
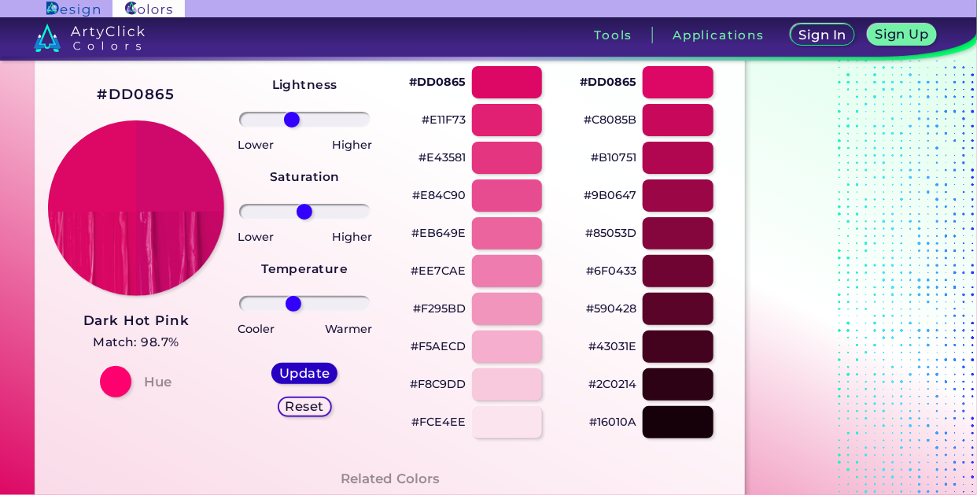
click at [318, 367] on h5 "Update" at bounding box center [305, 373] width 46 height 12
type input "#cf086b"
type input "0"
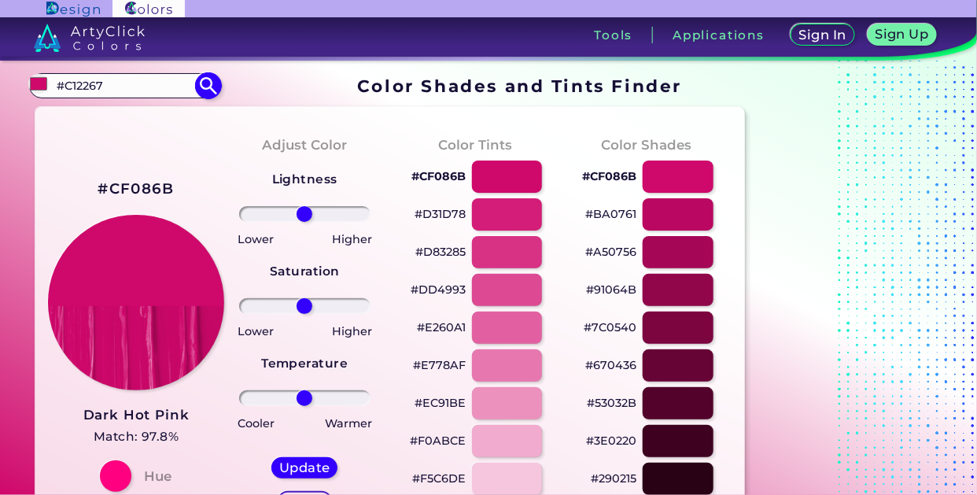
click at [121, 83] on input "#C12267" at bounding box center [124, 85] width 146 height 21
type input "#"
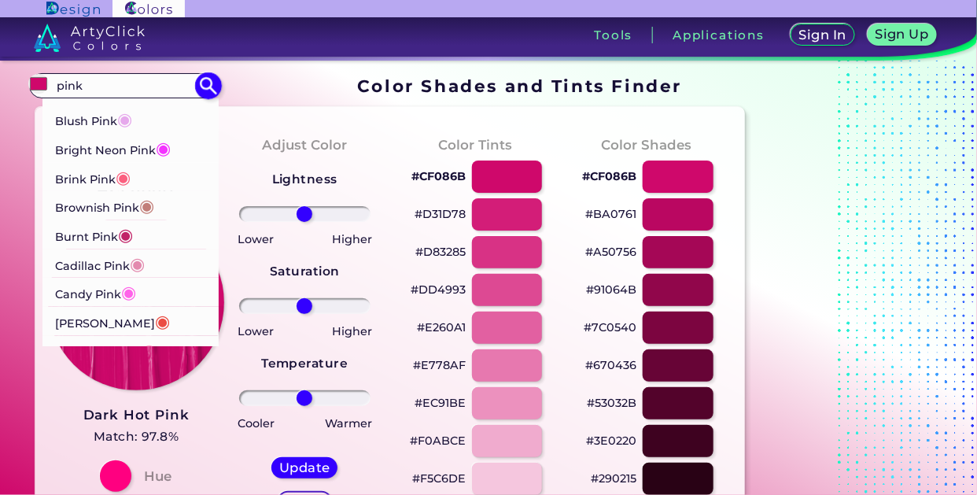
scroll to position [83, 0]
type input "pink"
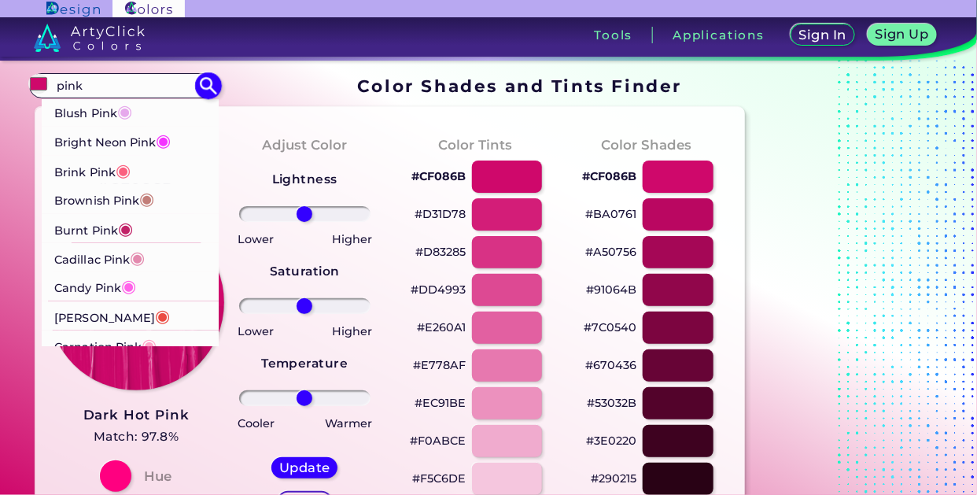
click at [91, 183] on p "Brink Pink ◉" at bounding box center [92, 169] width 76 height 29
type input "#fb607f"
type input "#FB607F"
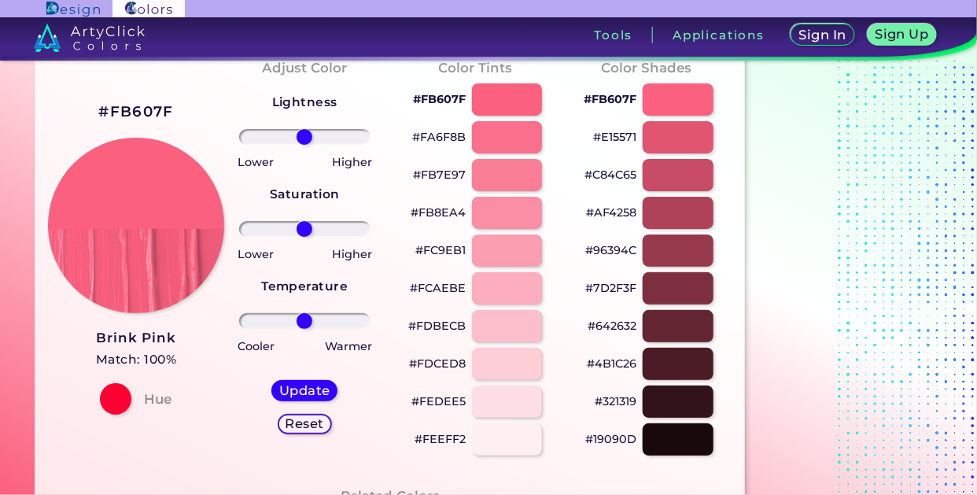
scroll to position [79, 0]
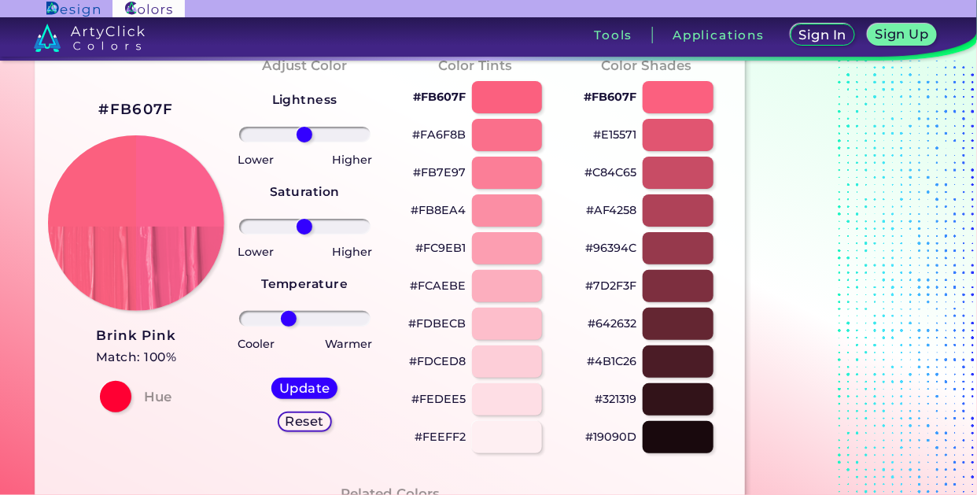
type input "-28"
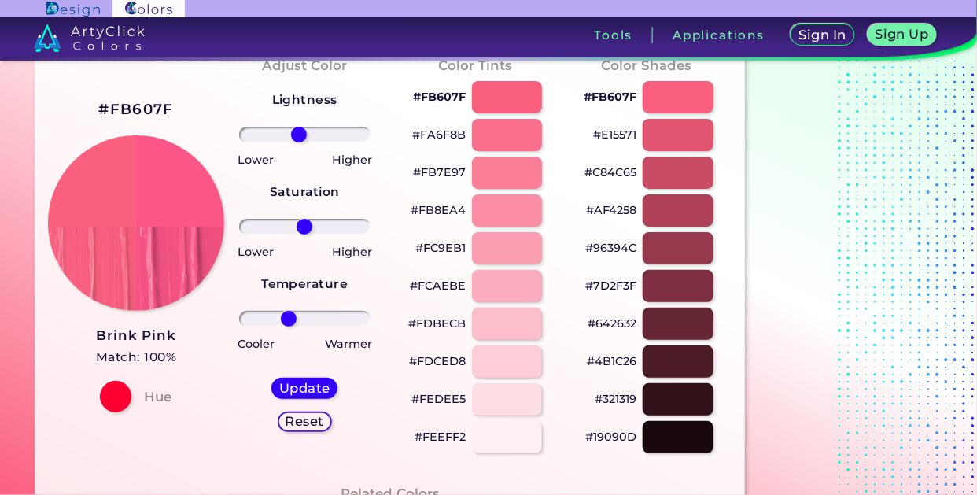
type input "-10"
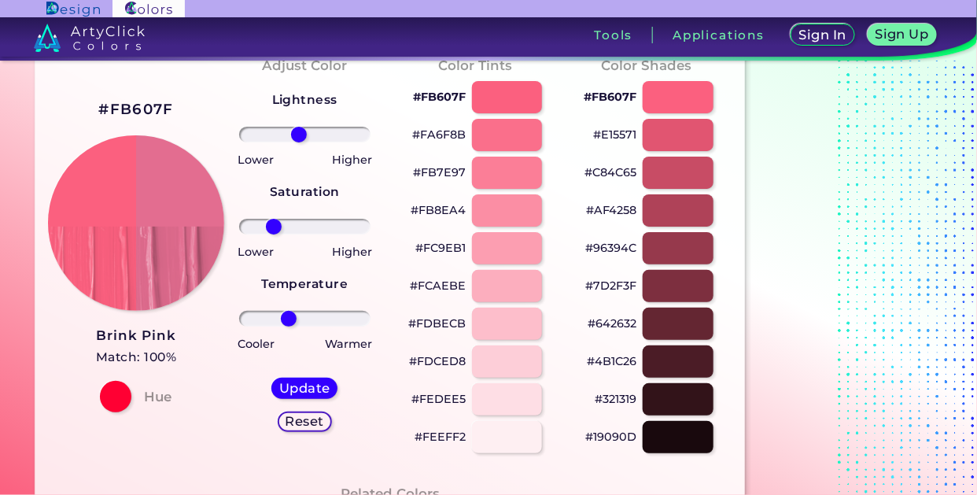
type input "-53"
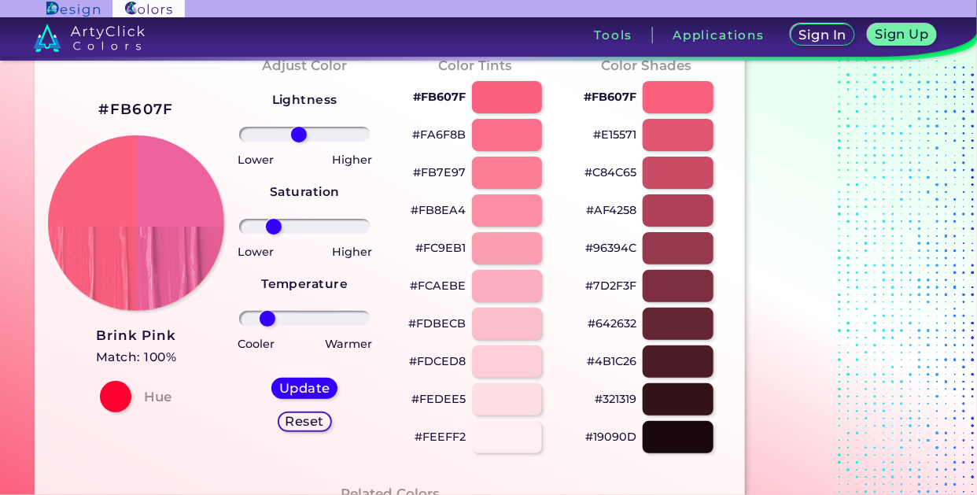
type input "-65"
click at [315, 389] on h5 "Update" at bounding box center [305, 388] width 46 height 12
type input "#ee639d"
type input "0"
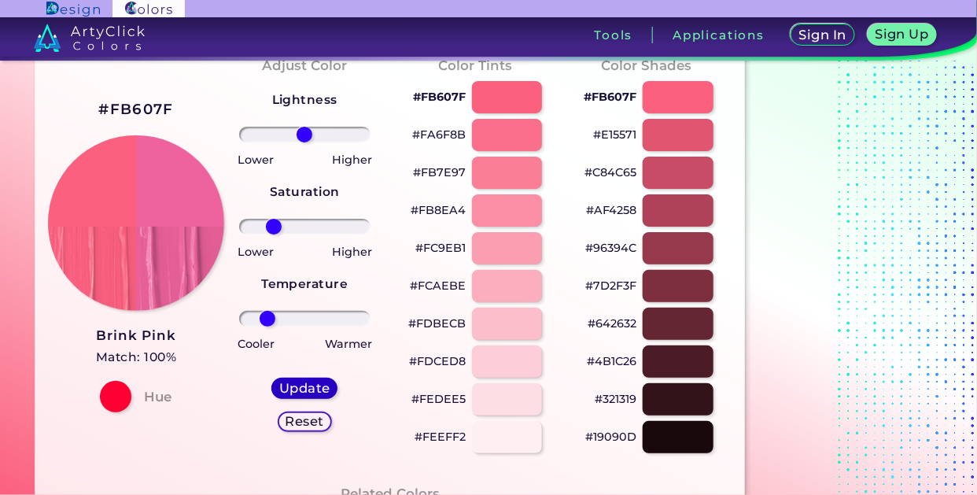
type input "0"
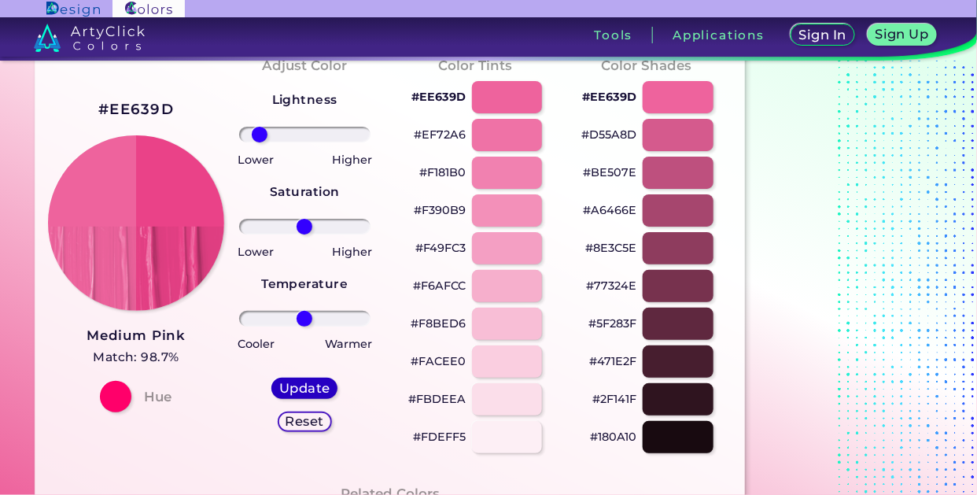
type input "-78"
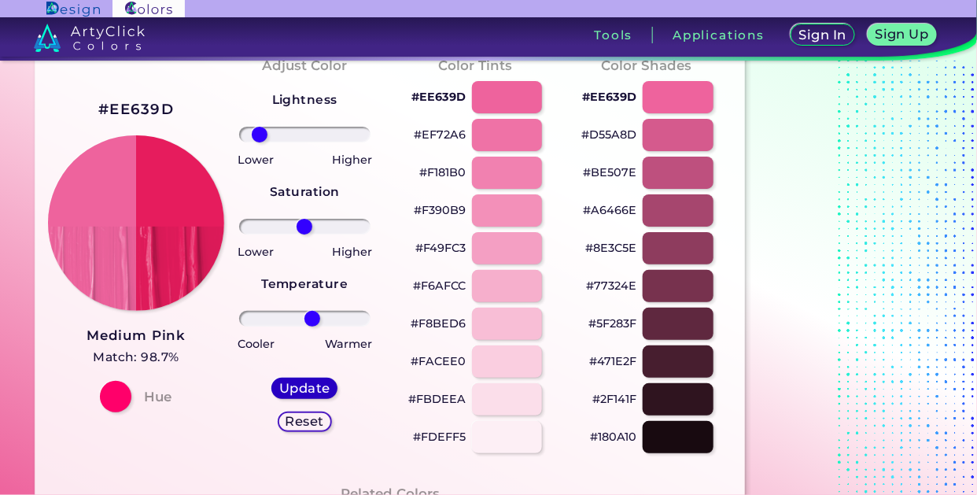
type input "13"
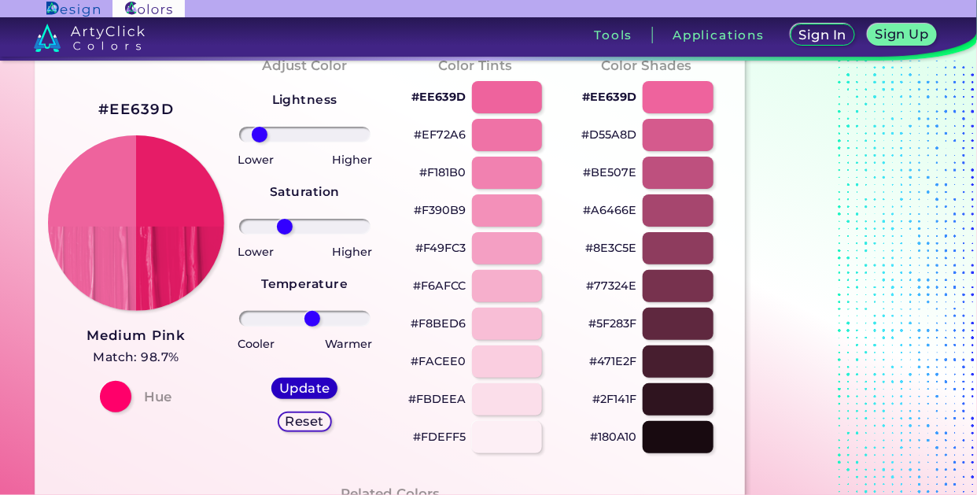
type input "-34"
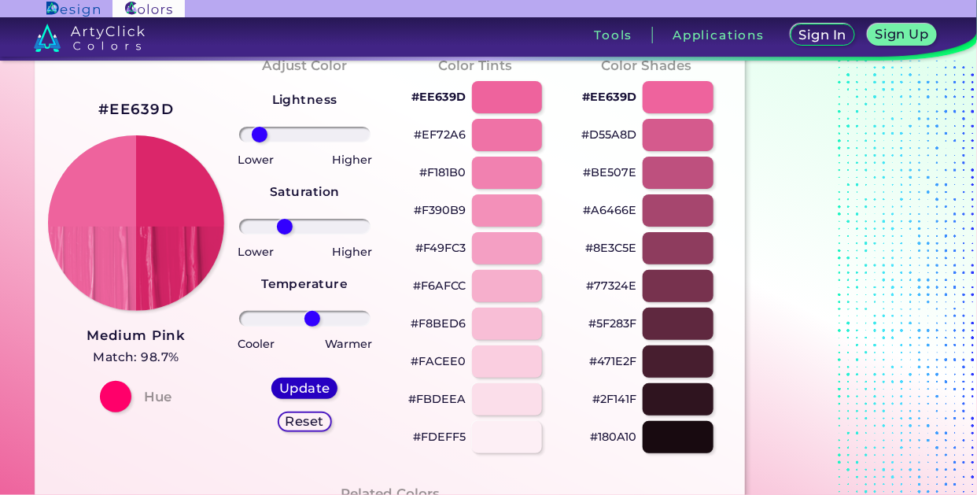
click at [308, 392] on h5 "Update" at bounding box center [305, 388] width 46 height 12
type input "#db266a"
type input "0"
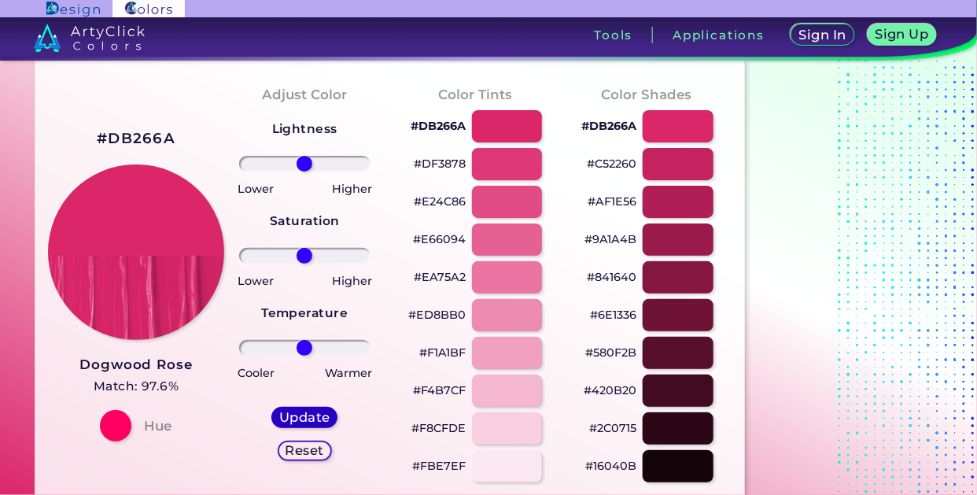
scroll to position [42, 0]
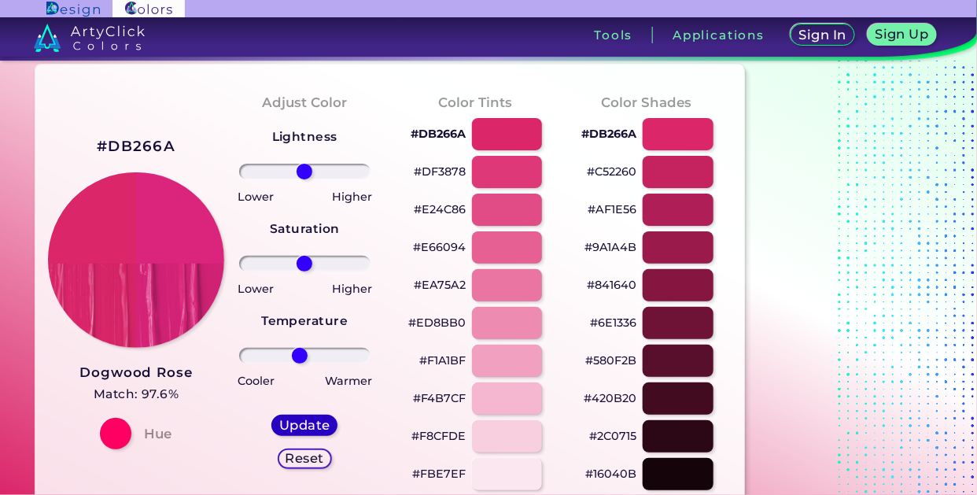
type input "-9"
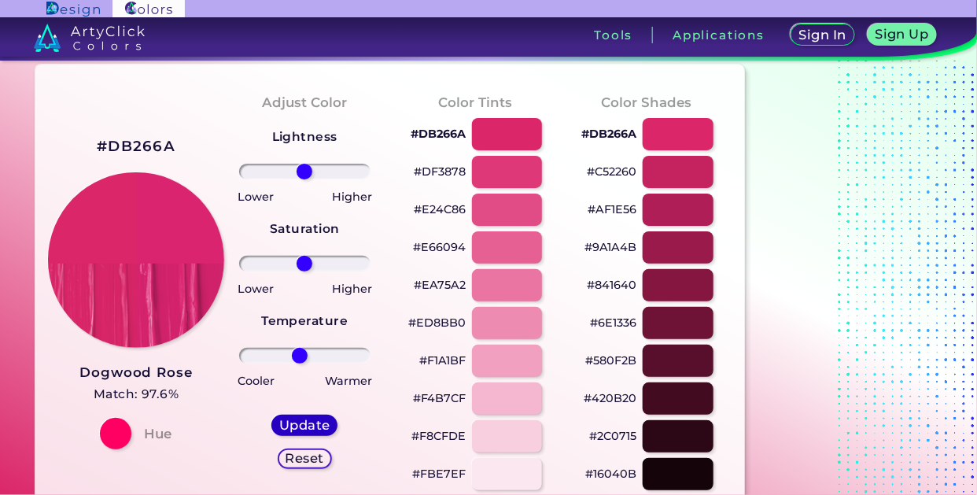
click at [297, 419] on h5 "Update" at bounding box center [305, 425] width 46 height 12
type input "#db2470"
type input "0"
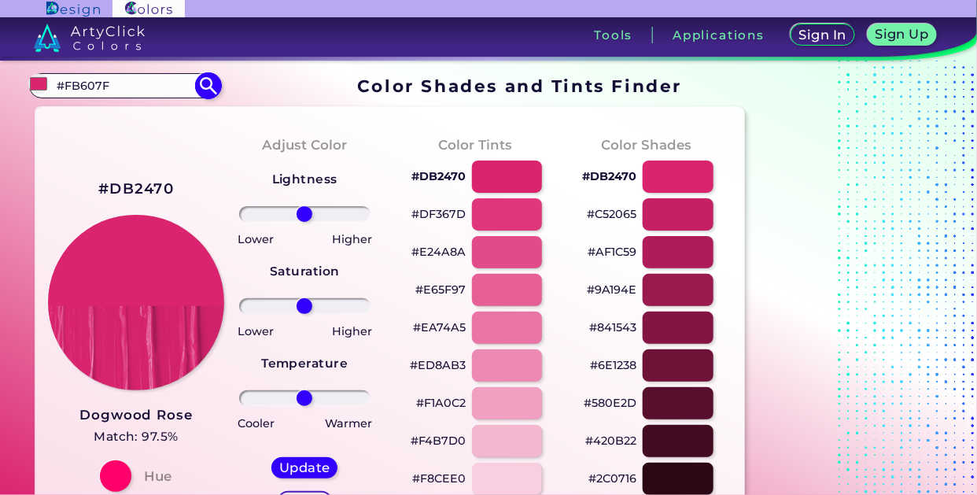
click at [110, 80] on input "#FB607F" at bounding box center [124, 85] width 146 height 21
type input "#"
type input "pink le"
click at [101, 116] on p "Pink Lemonade ◉" at bounding box center [108, 113] width 108 height 29
type input "#e4287c"
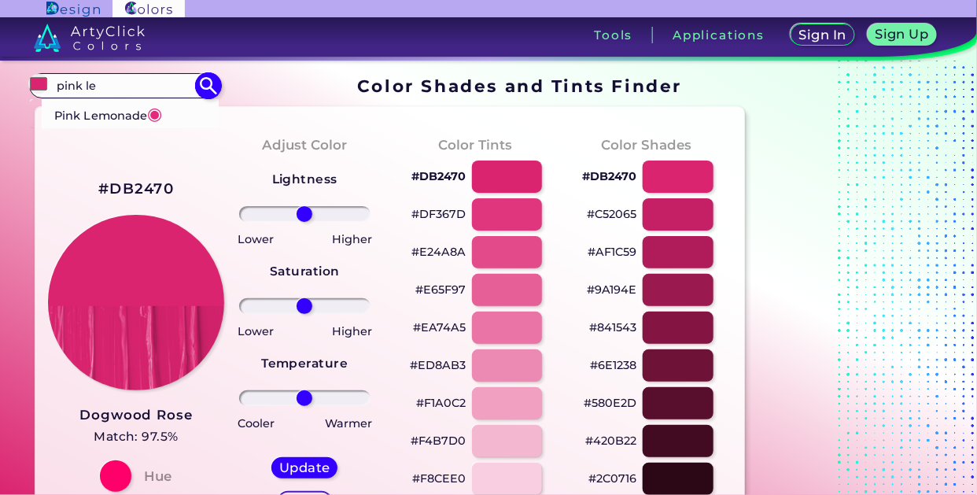
type input "#E4287C"
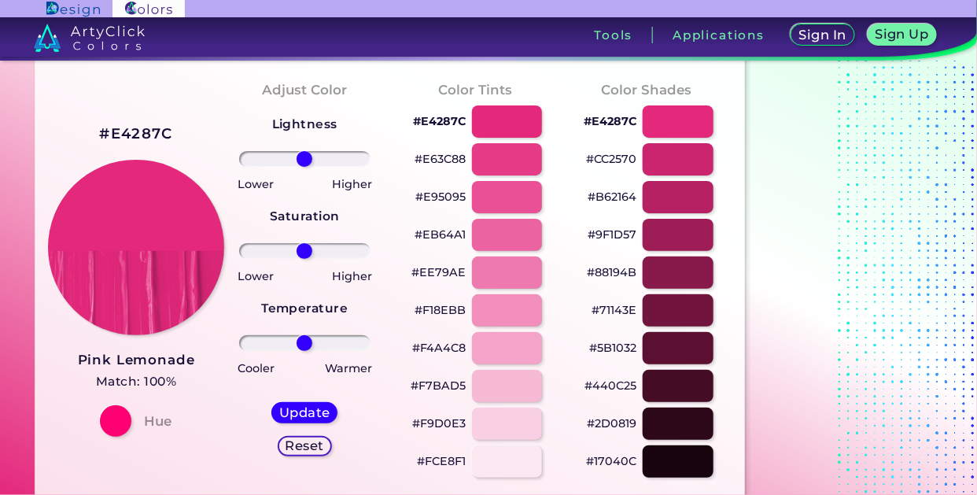
scroll to position [67, 0]
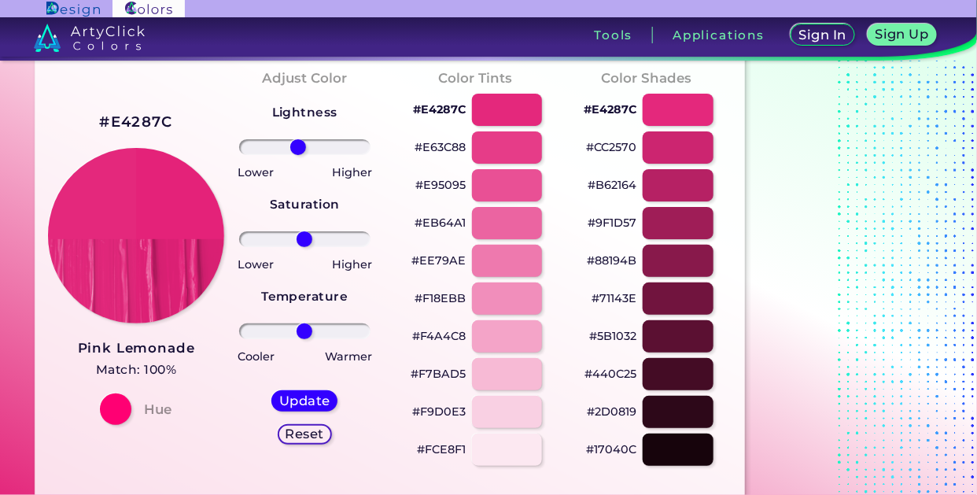
type input "-11"
type input "27"
type input "16"
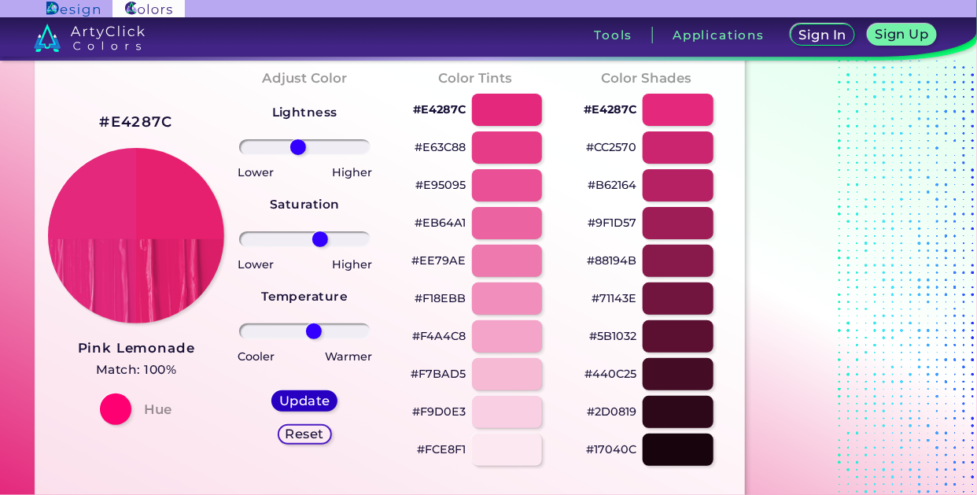
click at [301, 400] on h5 "Update" at bounding box center [305, 401] width 46 height 12
type input "#e6206e"
type input "0"
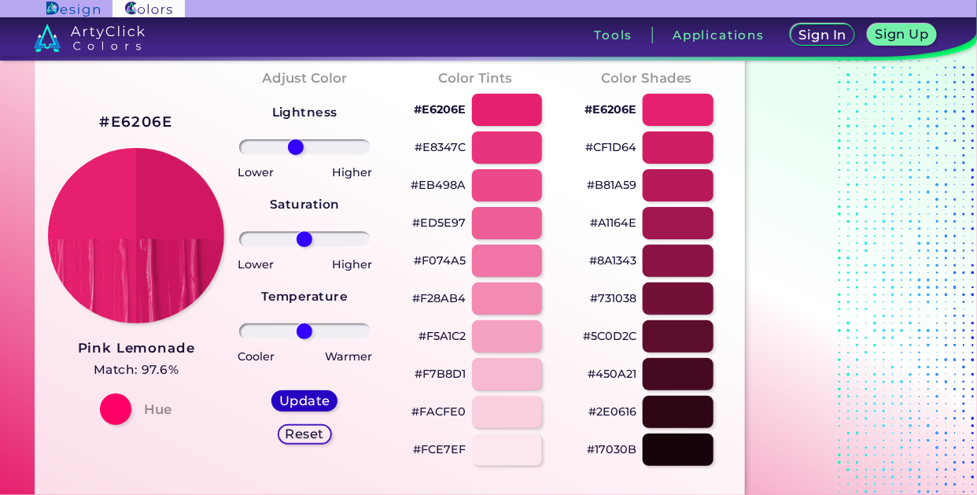
type input "-16"
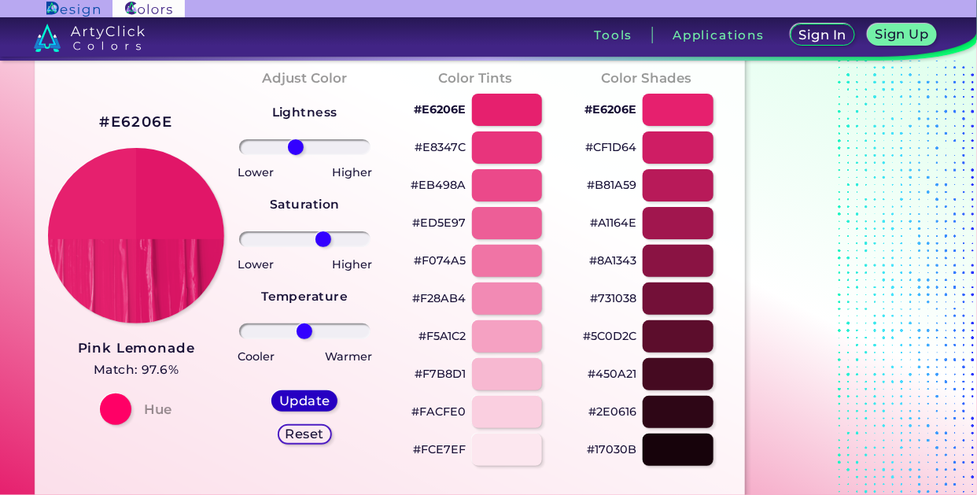
type input "32"
click at [304, 399] on h5 "Update" at bounding box center [305, 401] width 46 height 12
type input "#e11668"
type input "0"
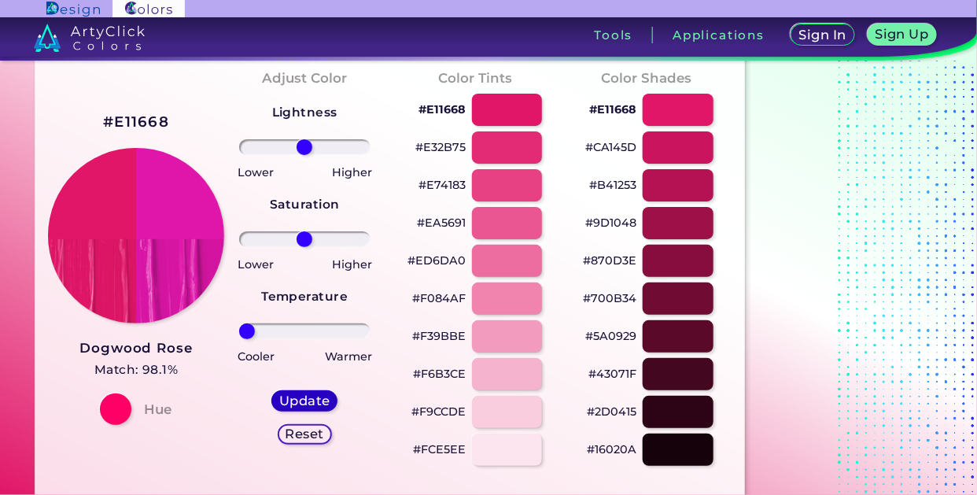
type input "-100"
click at [286, 400] on h5 "Update" at bounding box center [305, 401] width 46 height 12
type input "#df16a9"
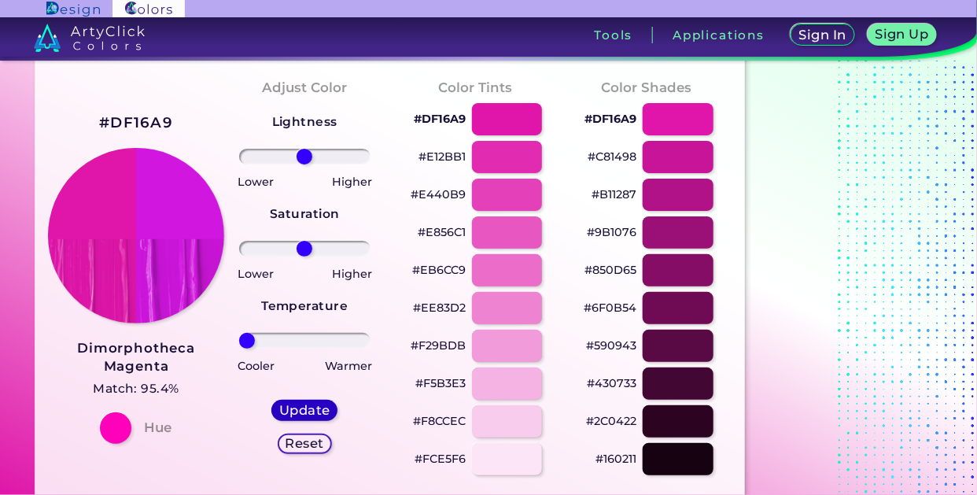
type input "-100"
click at [276, 411] on div "Update" at bounding box center [305, 410] width 60 height 19
type input "#d116df"
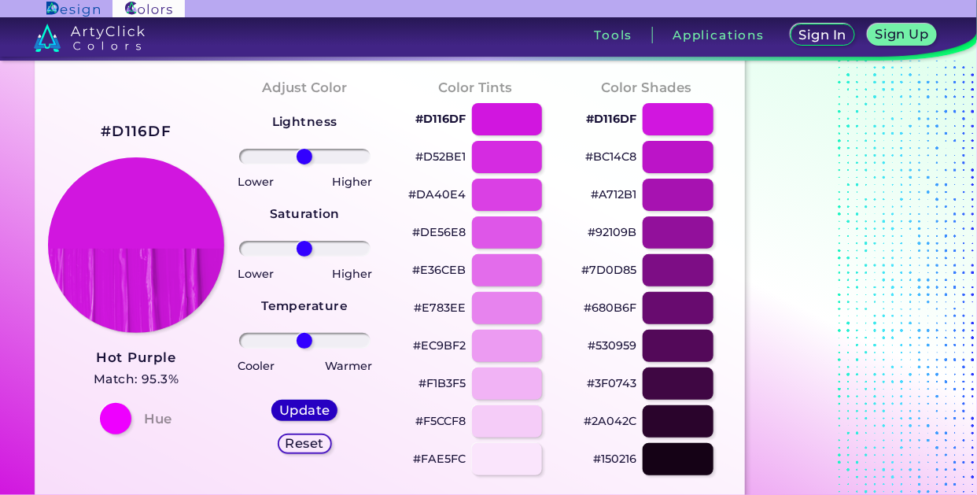
scroll to position [67, 0]
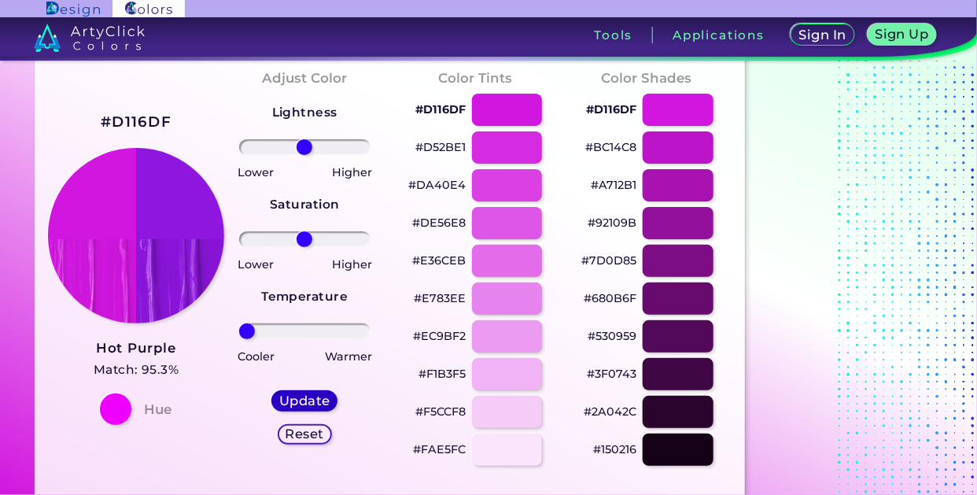
type input "-100"
click at [288, 405] on h5 "Update" at bounding box center [305, 401] width 46 height 12
type input "#8e16df"
type input "0"
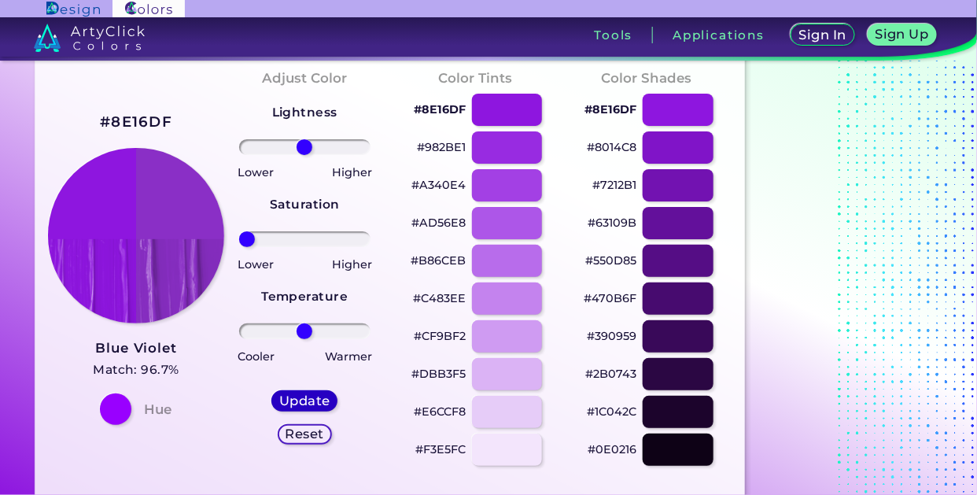
type input "-100"
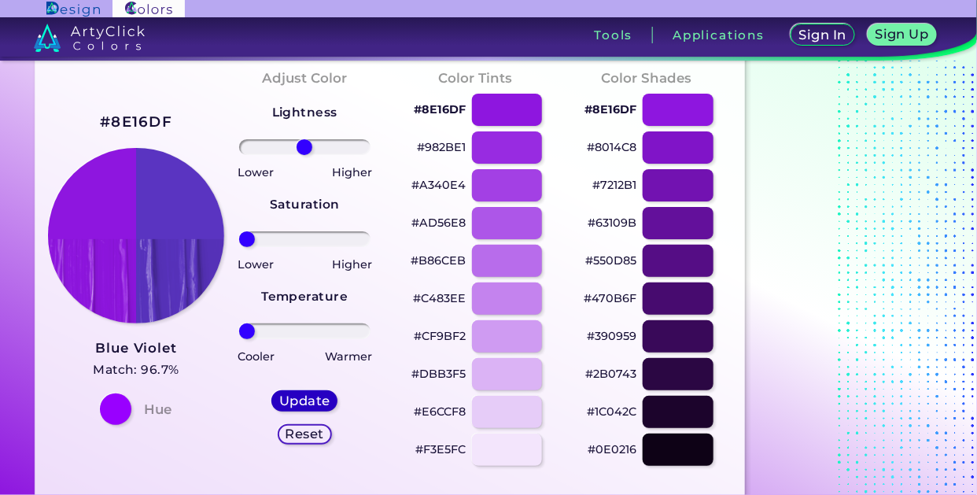
type input "-100"
click at [288, 405] on h5 "Update" at bounding box center [305, 401] width 46 height 12
type input "#5a34c1"
type input "0"
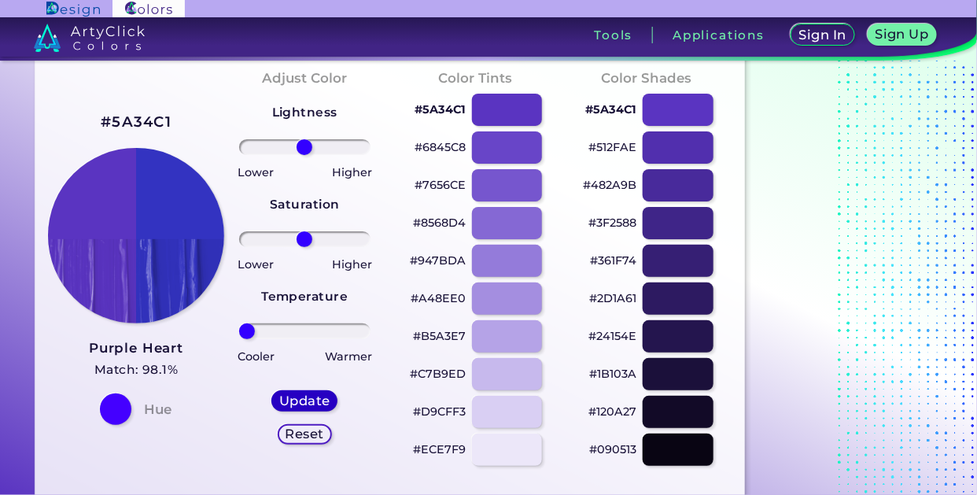
type input "-100"
click at [297, 406] on h5 "Update" at bounding box center [305, 401] width 46 height 12
type input "#3333c1"
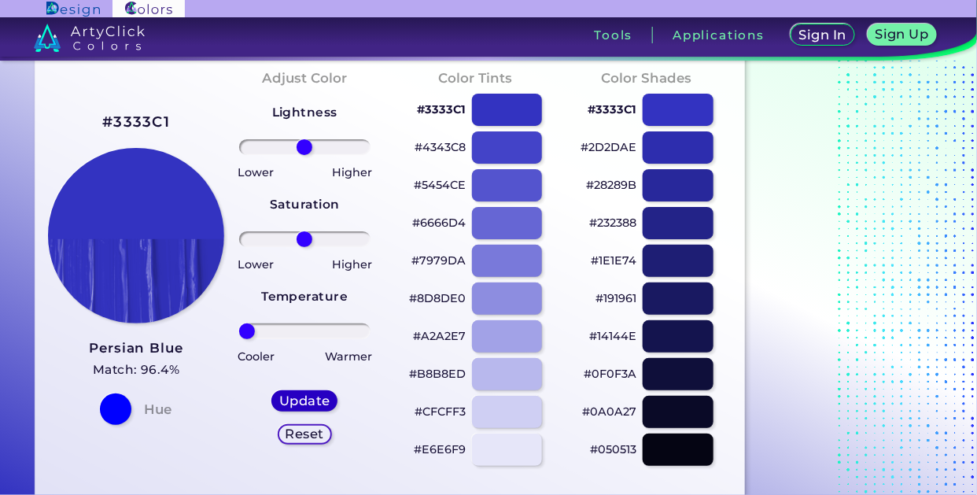
type input "-100"
click at [293, 401] on h5 "Update" at bounding box center [304, 400] width 50 height 13
type input "#3333c1"
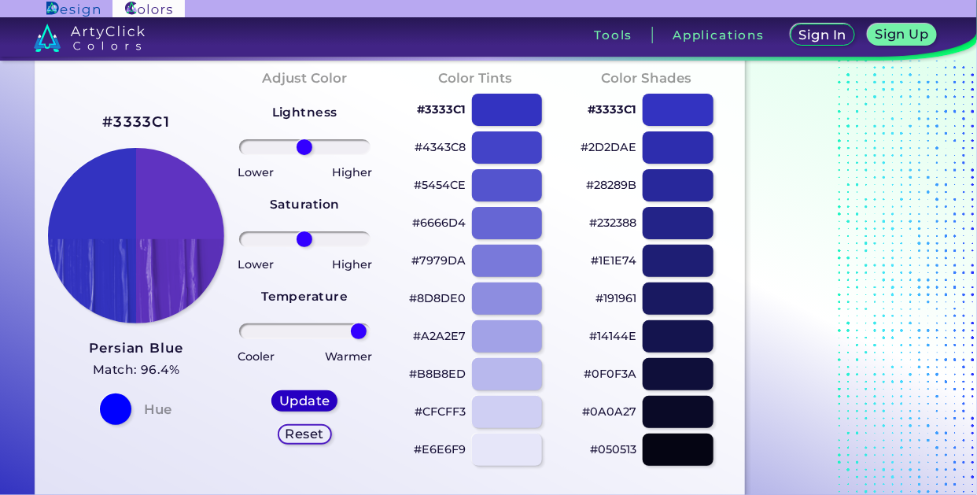
type input "100"
click at [291, 401] on h5 "Update" at bounding box center [305, 401] width 46 height 12
type input "#6333c1"
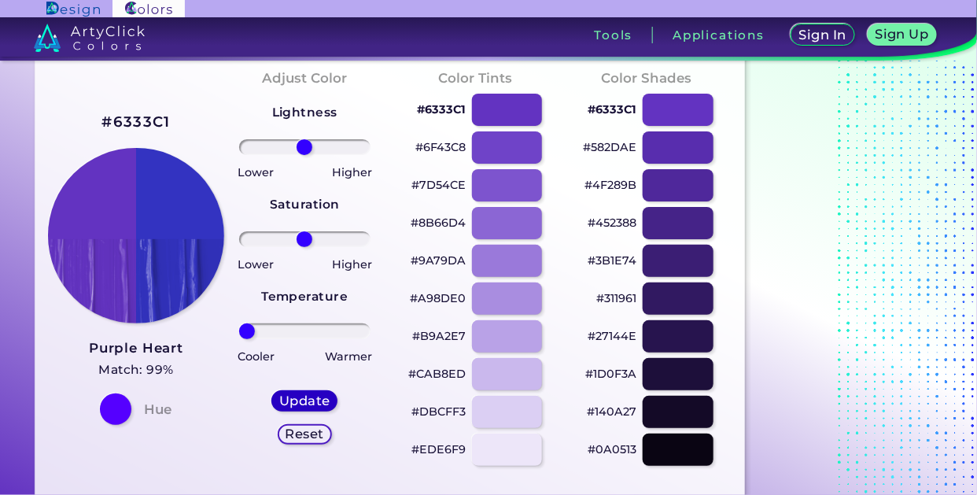
type input "-100"
click at [288, 409] on div "Update" at bounding box center [305, 401] width 61 height 19
type input "#3333c1"
type input "0"
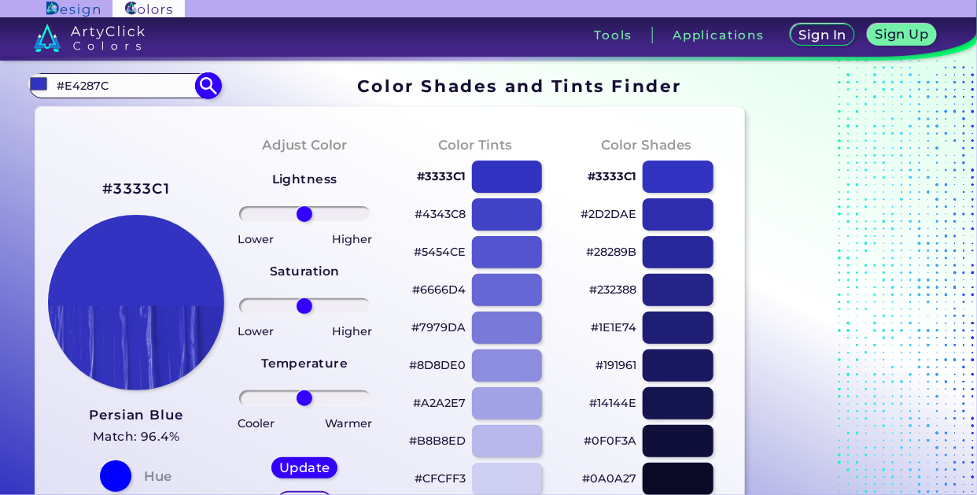
click at [120, 87] on input "#E4287C" at bounding box center [124, 85] width 146 height 21
type input "#"
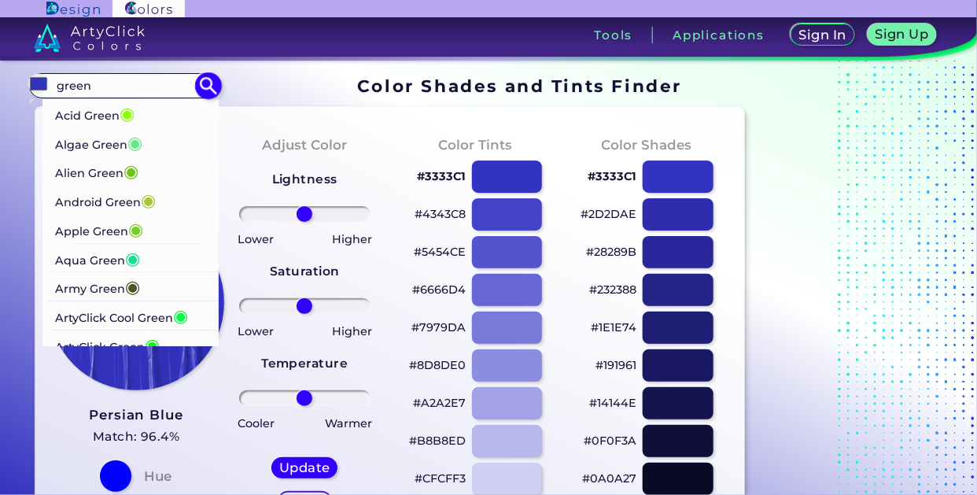
type input "green"
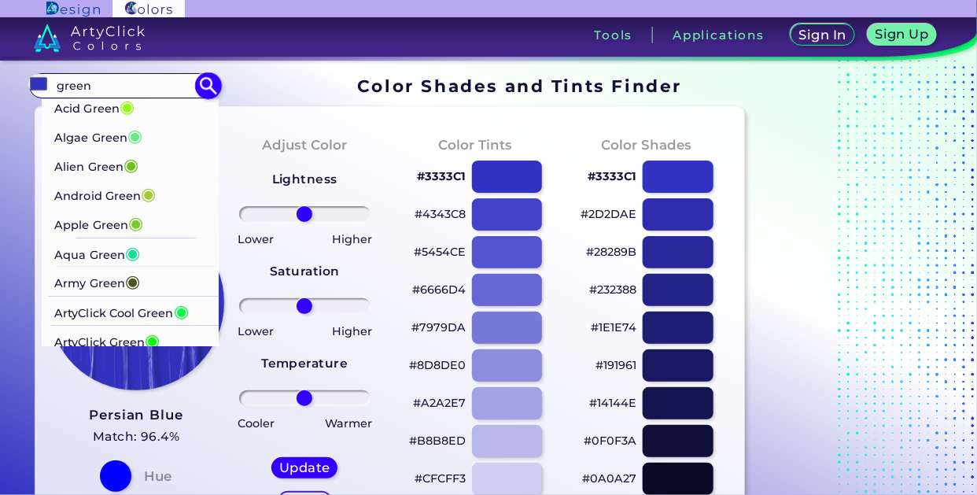
click at [87, 140] on p "Algae Green ◉" at bounding box center [98, 135] width 88 height 29
type input "#64e986"
type input "#64E986"
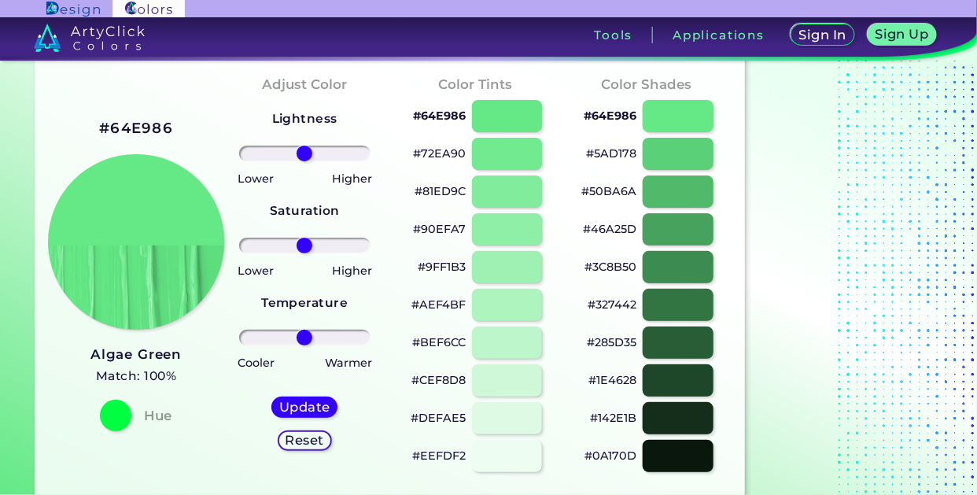
scroll to position [88, 0]
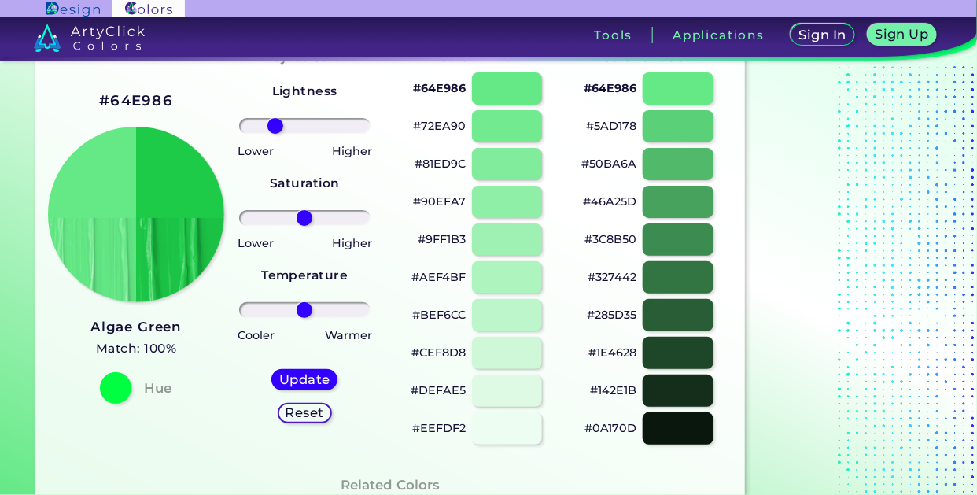
type input "-51"
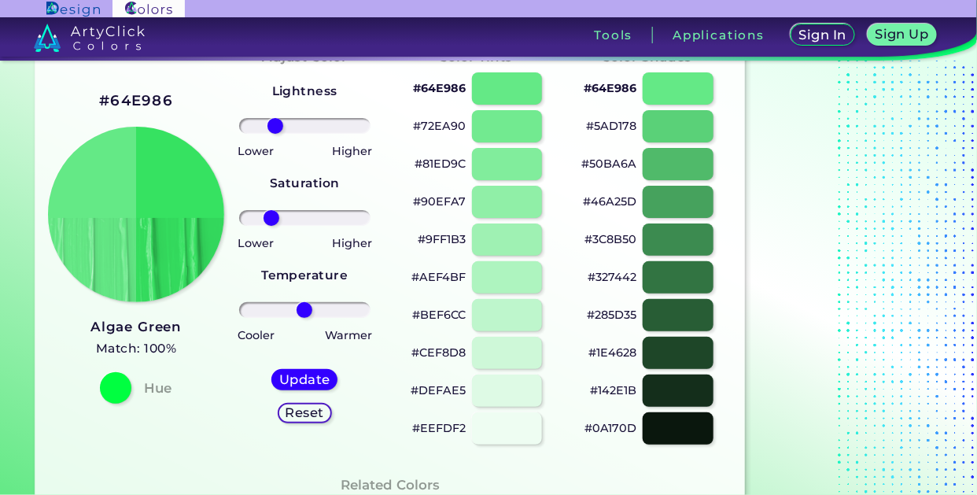
type input "-57"
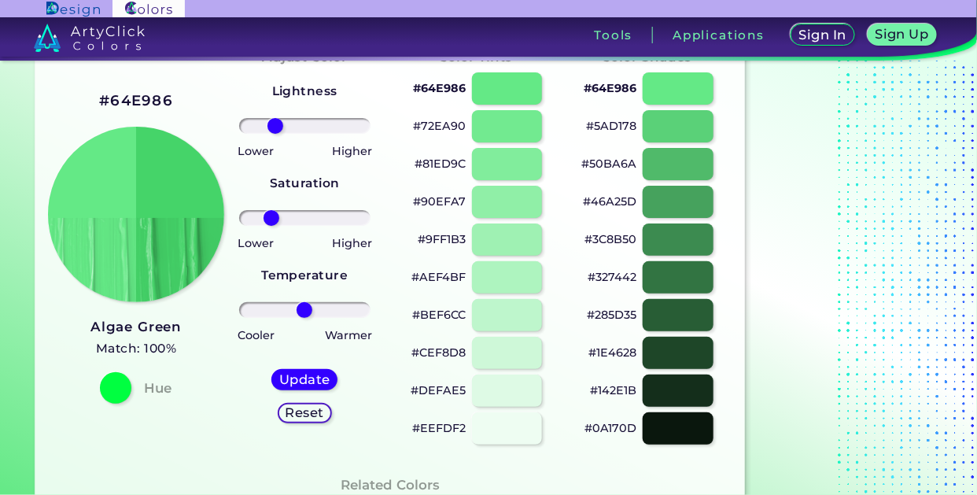
click at [289, 407] on h5 "Reset" at bounding box center [304, 413] width 35 height 12
type input "0"
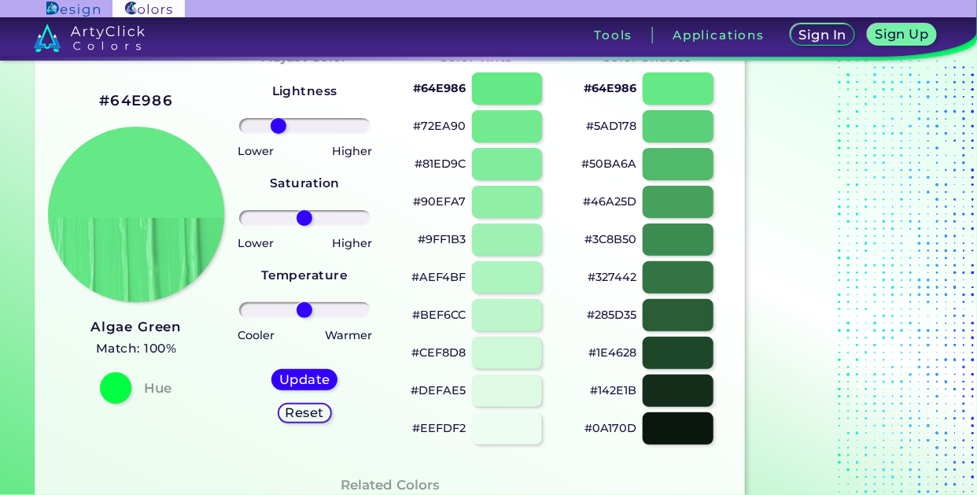
type input "-46"
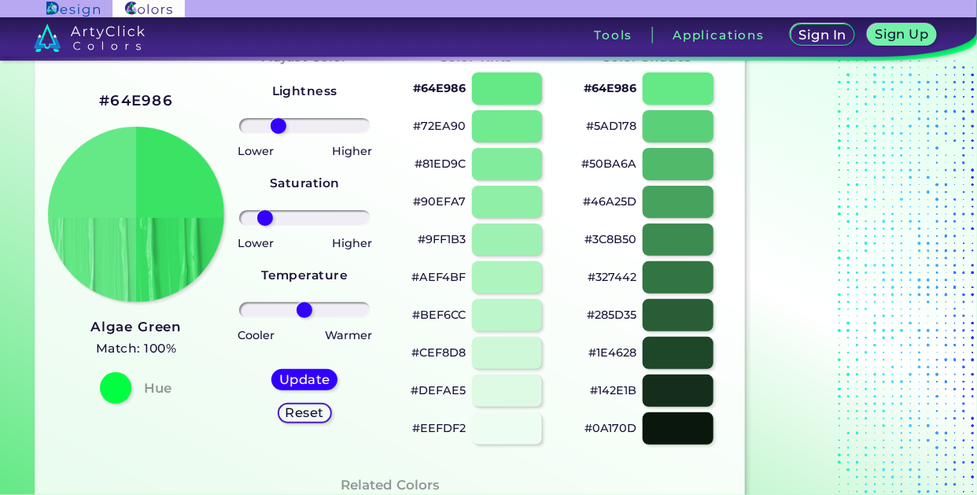
type input "-69"
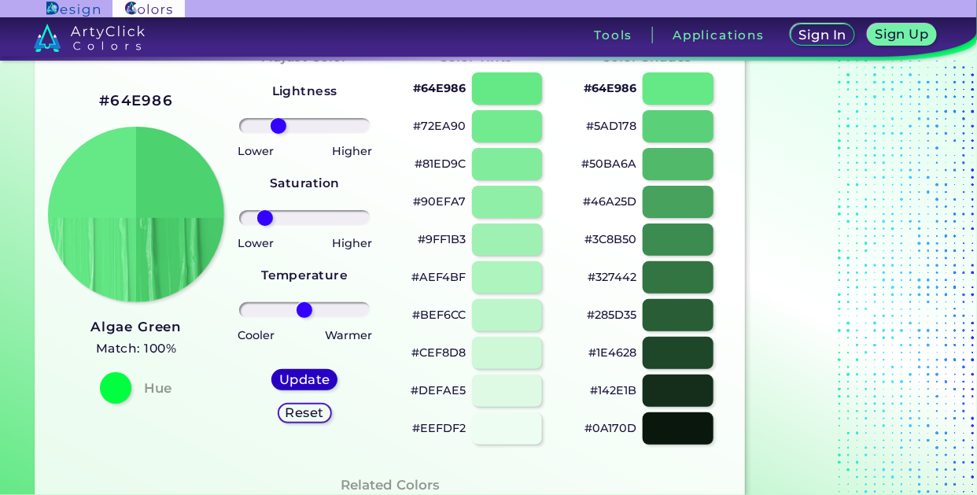
click at [288, 385] on h5 "Update" at bounding box center [305, 380] width 46 height 12
type input "#4cd26e"
type input "0"
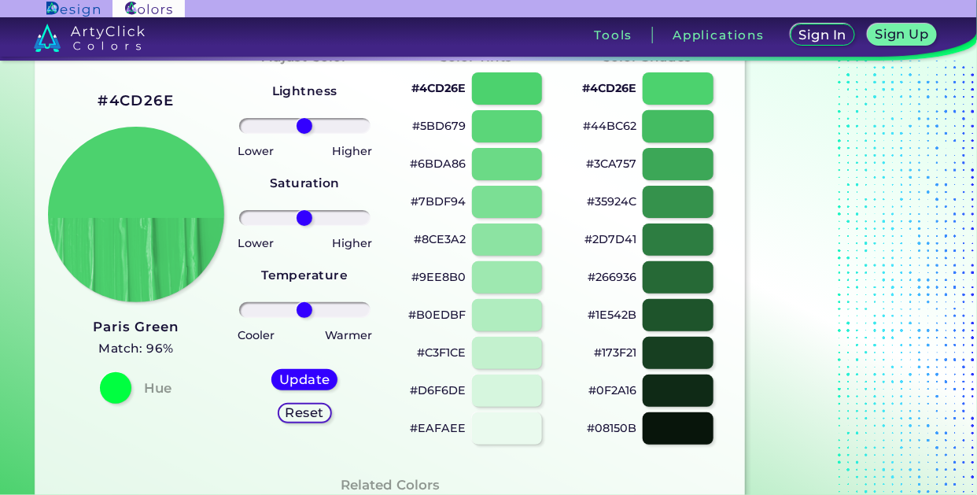
click at [693, 124] on div at bounding box center [678, 126] width 71 height 32
type input "#44bc62"
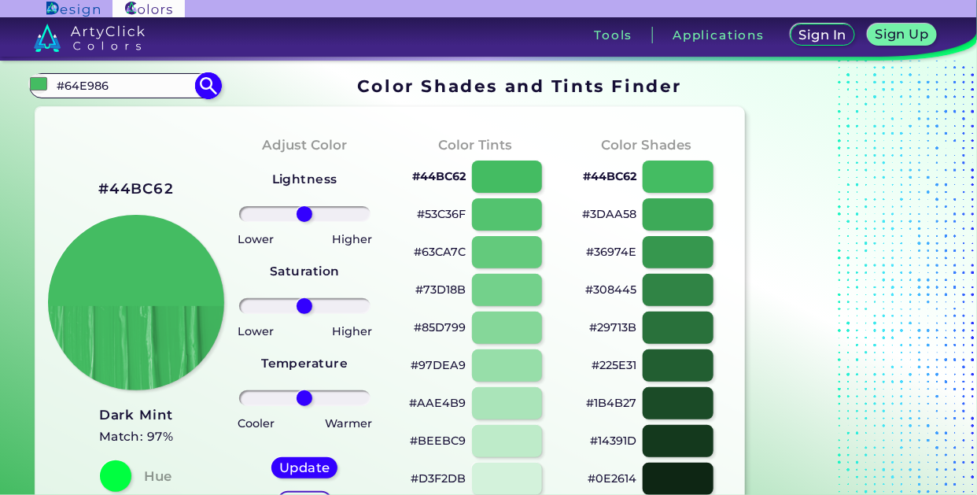
click at [138, 89] on input "#64E986" at bounding box center [124, 85] width 146 height 21
type input "#"
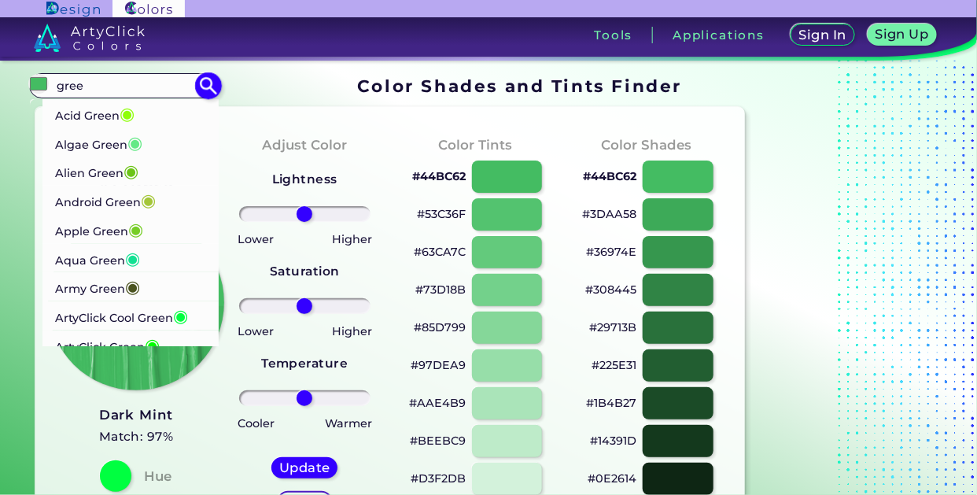
type input "gree"
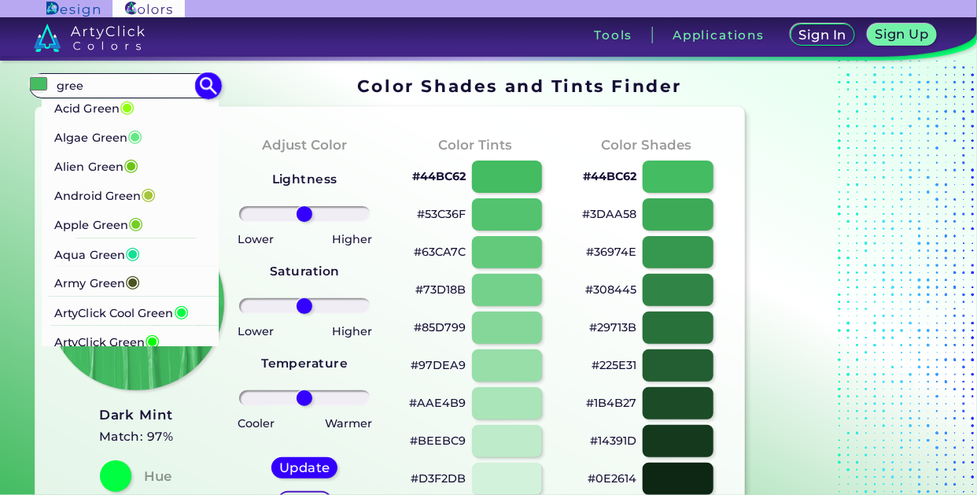
click at [95, 266] on p "Aqua Green ◉" at bounding box center [97, 252] width 86 height 29
type input "#12e193"
type input "#12E193"
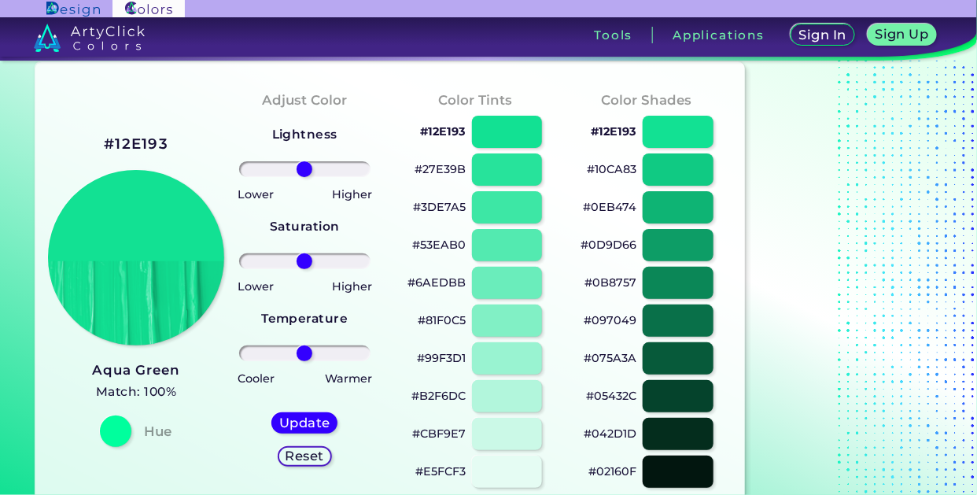
scroll to position [53, 0]
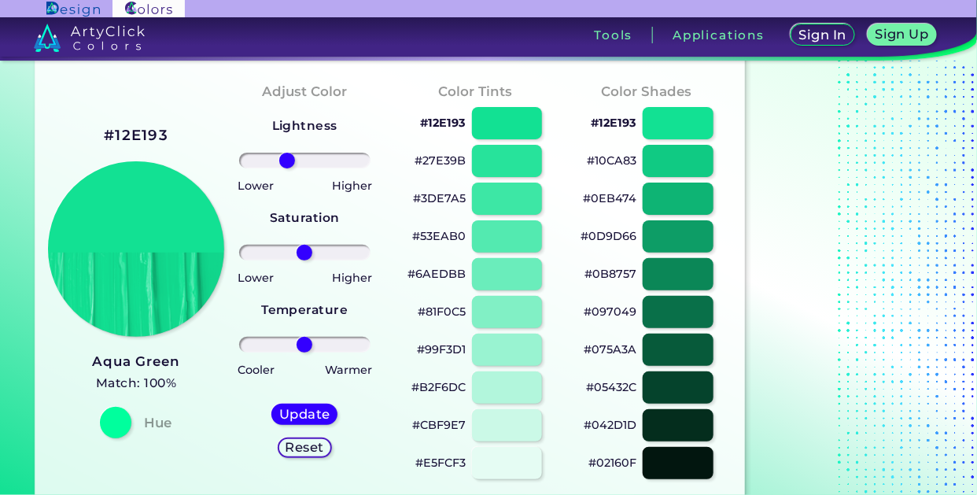
type input "-30"
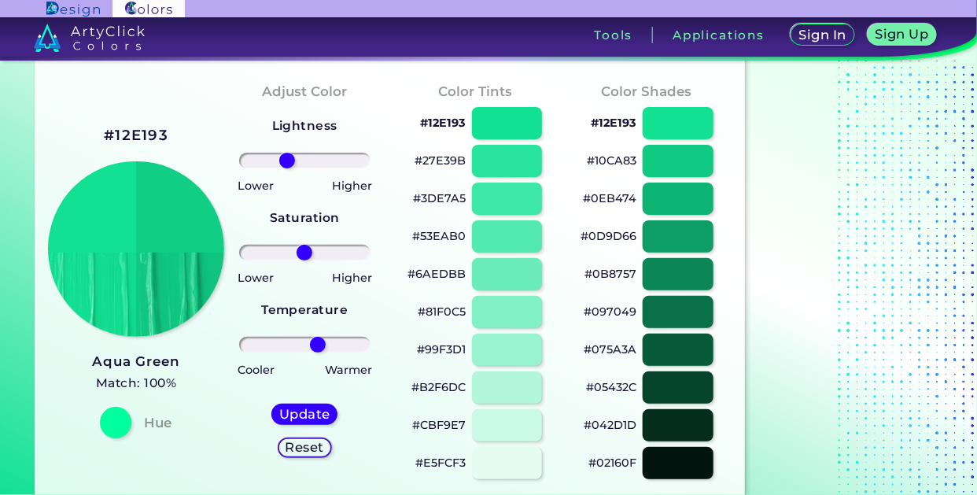
type input "23"
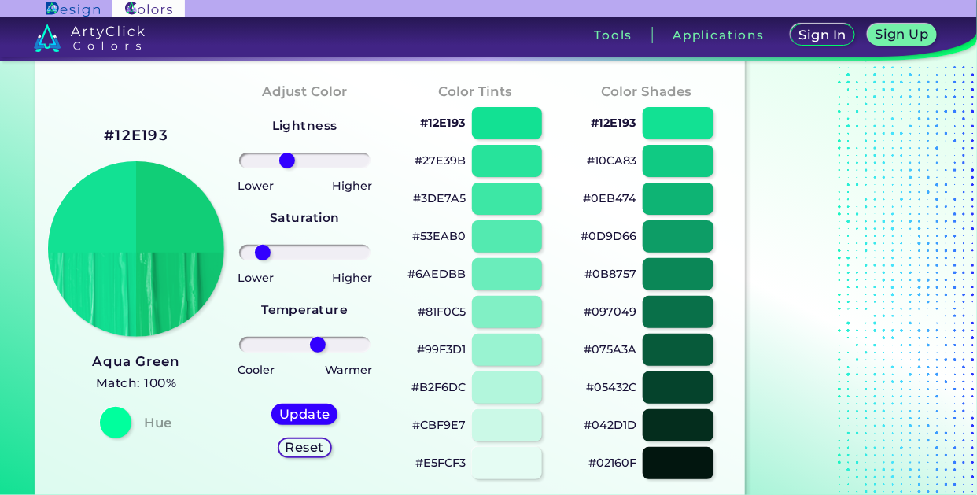
type input "-73"
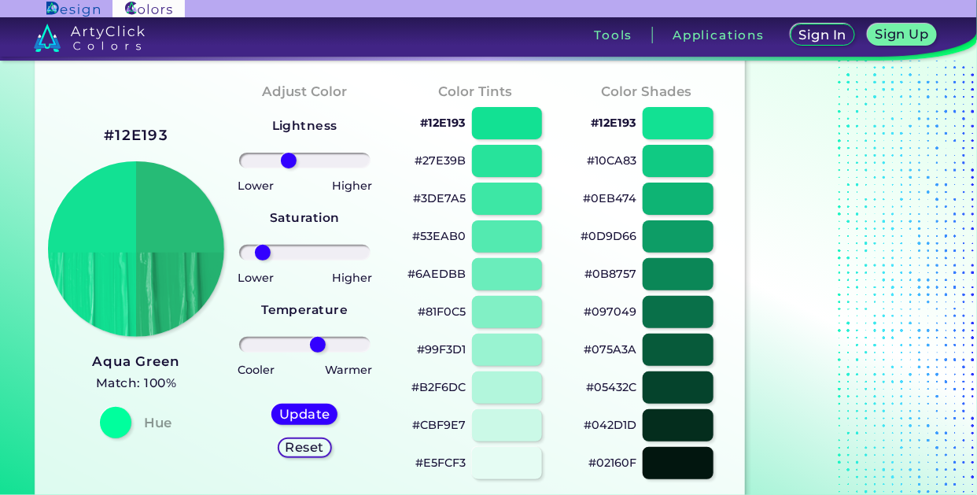
type input "-27"
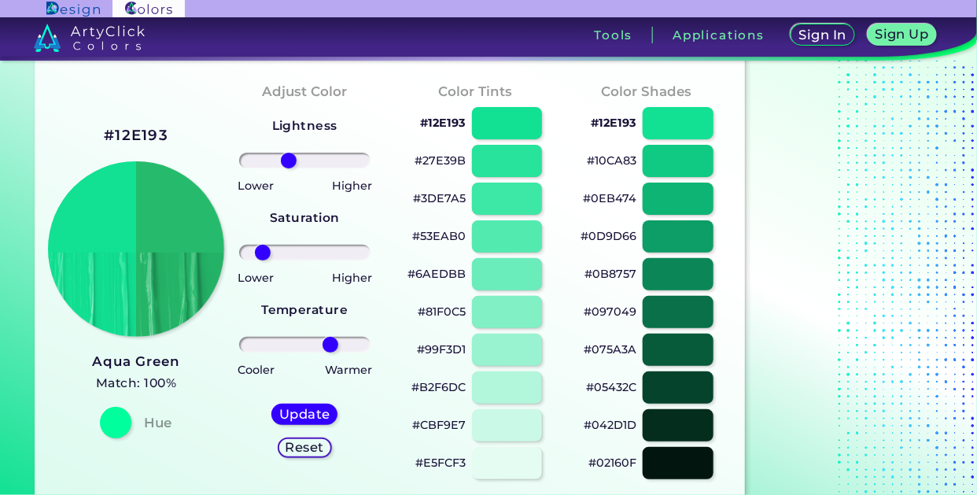
type input "45"
click at [292, 413] on h5 "Update" at bounding box center [305, 414] width 46 height 12
type input "#26bb6c"
type input "0"
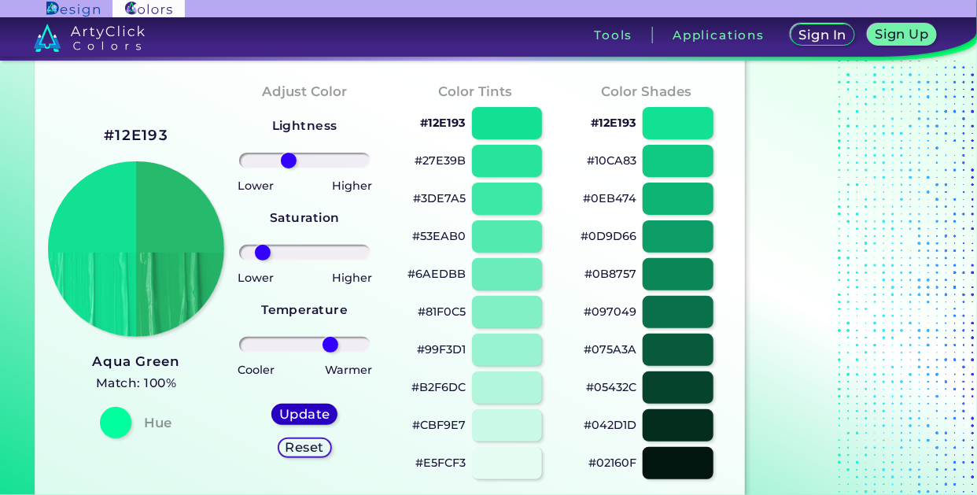
type input "0"
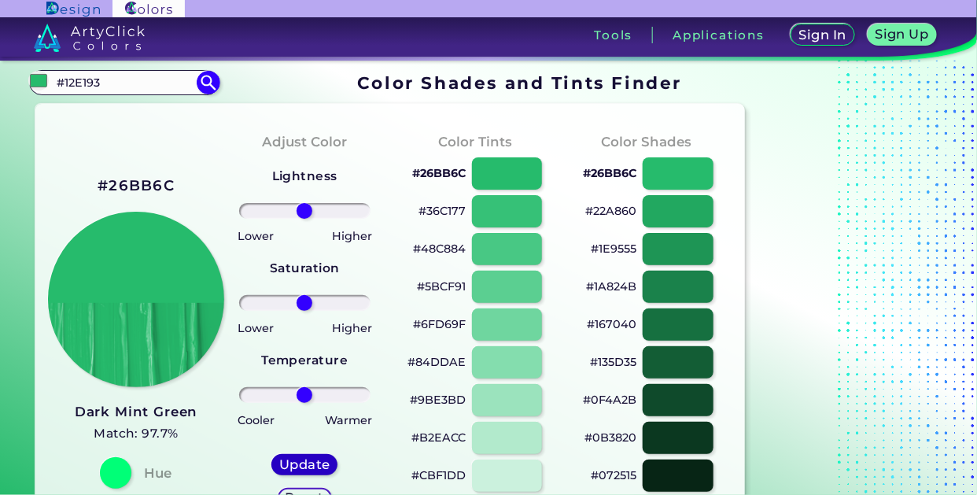
scroll to position [1, 0]
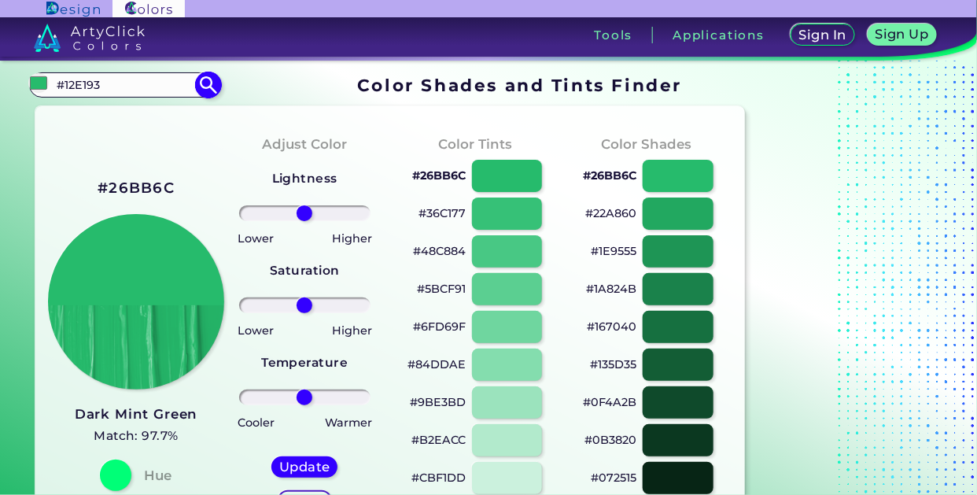
click at [126, 80] on input "#12E193" at bounding box center [124, 84] width 146 height 21
type input "#"
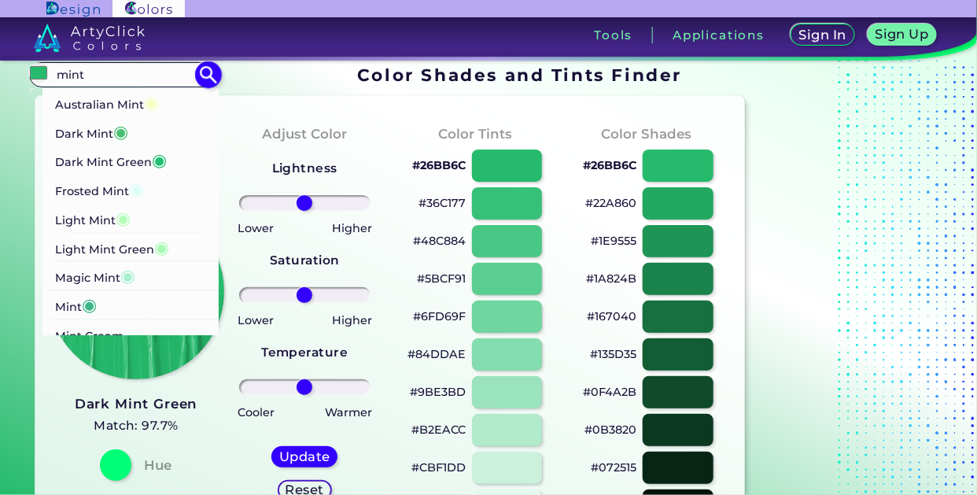
scroll to position [4, 0]
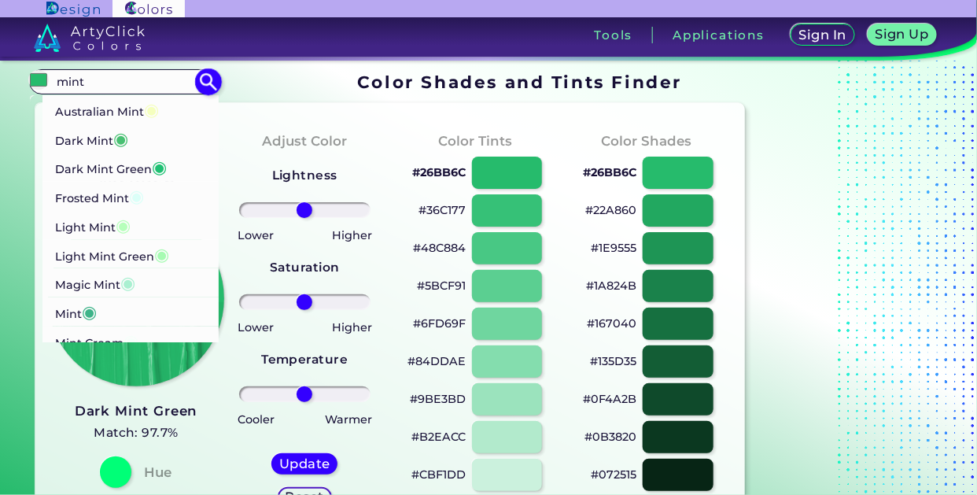
type input "mint"
click at [75, 166] on p "Dark Mint Green ◉" at bounding box center [110, 165] width 112 height 29
type input "#20c073"
type input "#20C073"
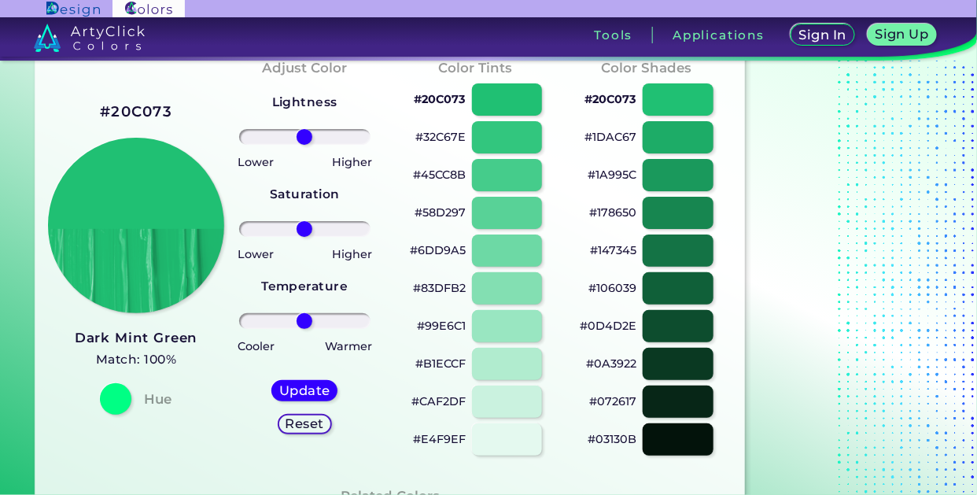
scroll to position [77, 0]
type input "-5"
type input "19"
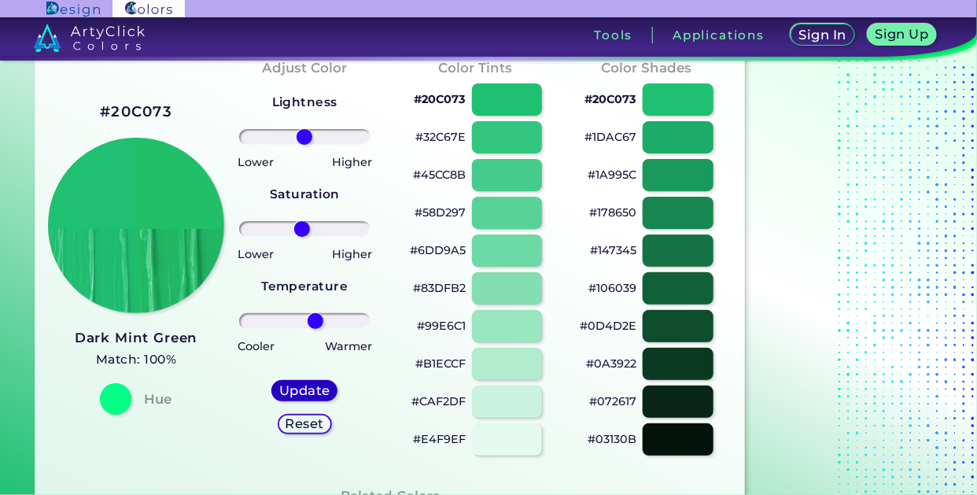
click at [303, 388] on h5 "Update" at bounding box center [305, 391] width 46 height 12
type input "#22bf69"
type input "0"
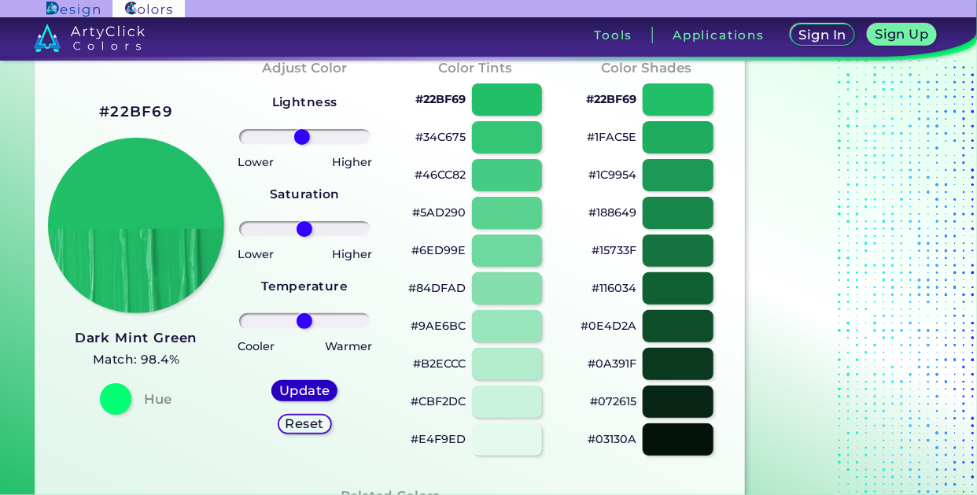
type input "-5"
click at [291, 390] on h5 "Update" at bounding box center [305, 391] width 46 height 12
type input "#21bc67"
type input "0"
